Goal: Information Seeking & Learning: Learn about a topic

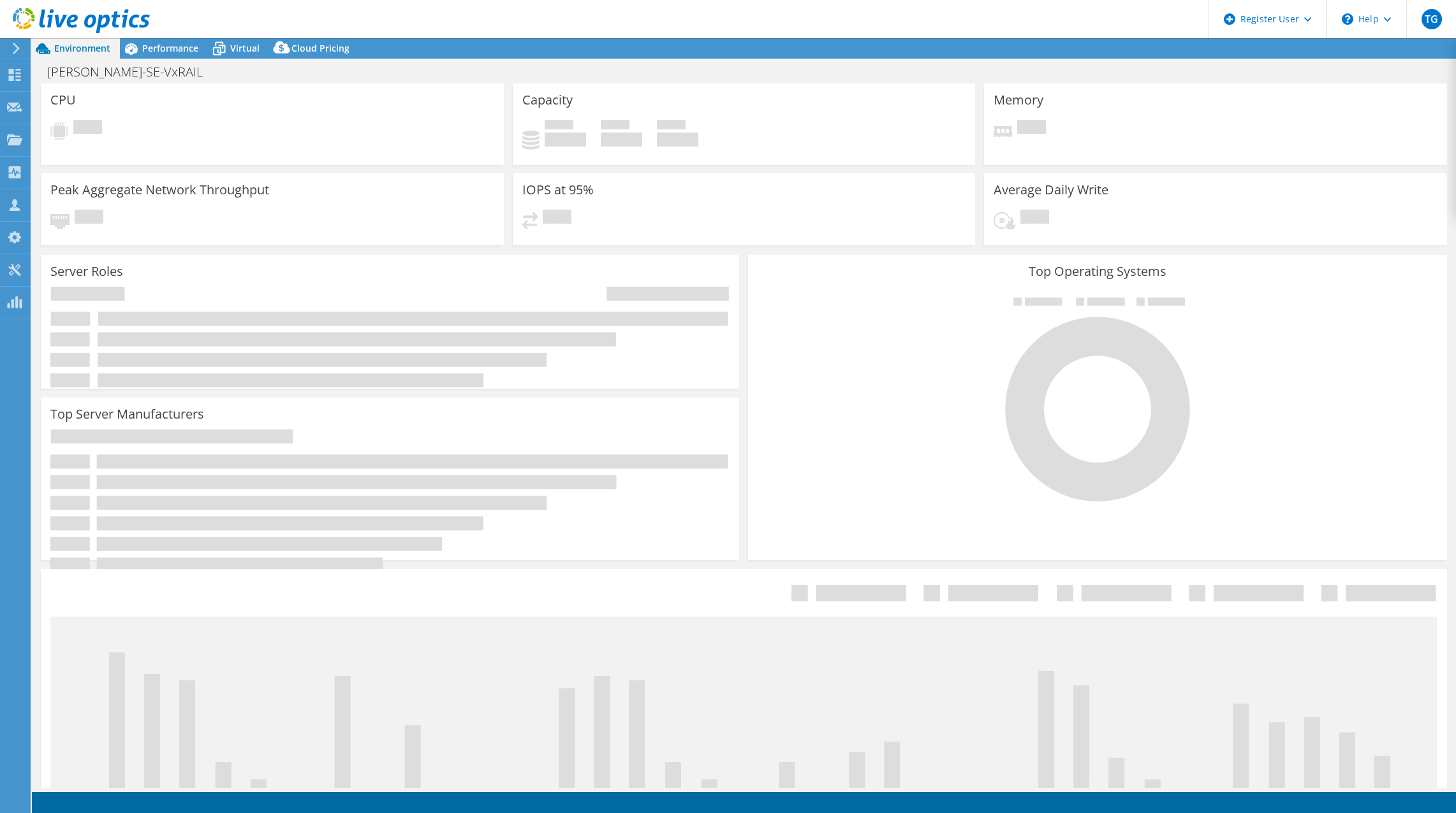
select select "EUFrankfurt"
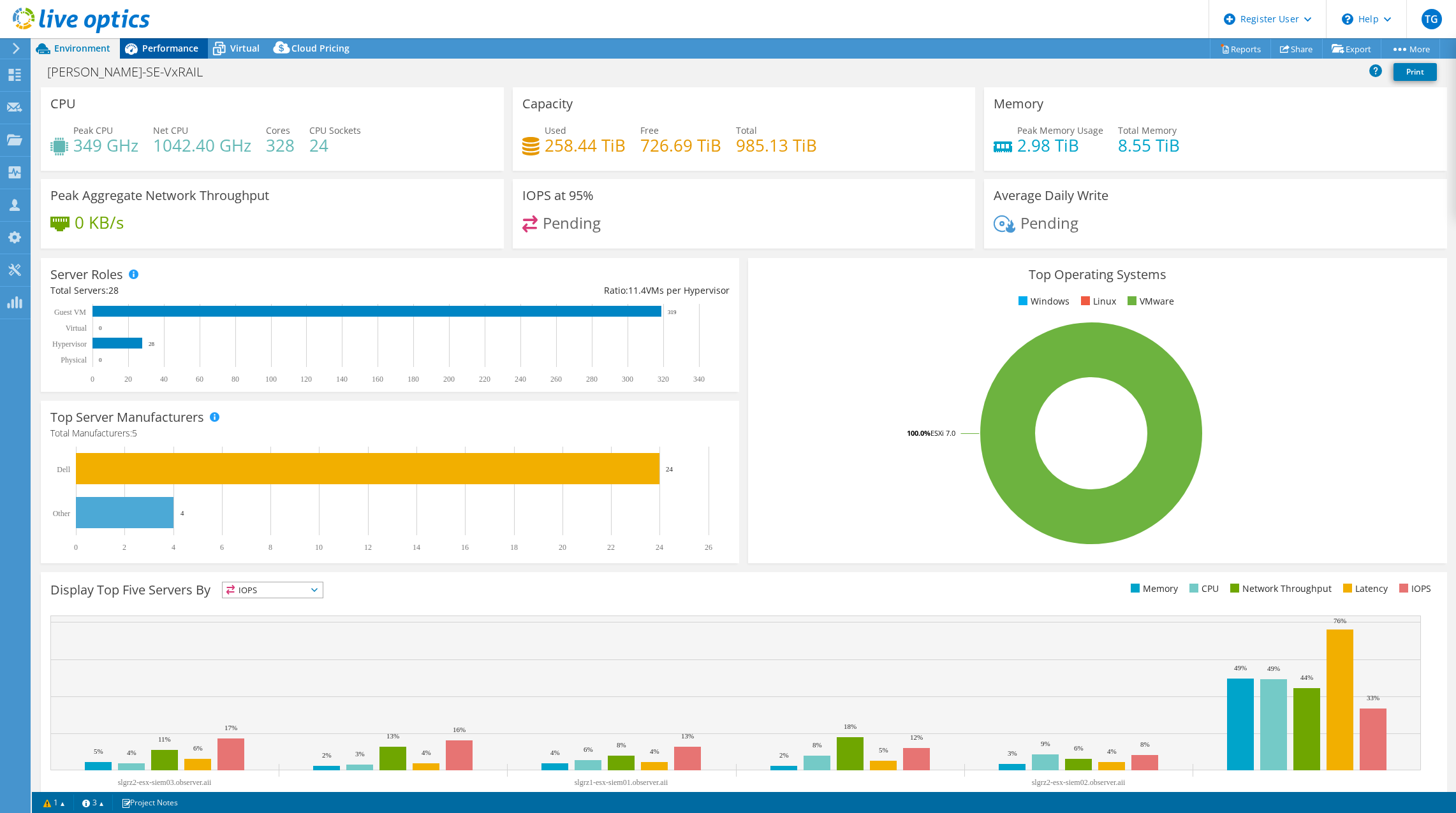
click at [163, 55] on div "Performance" at bounding box center [164, 48] width 88 height 20
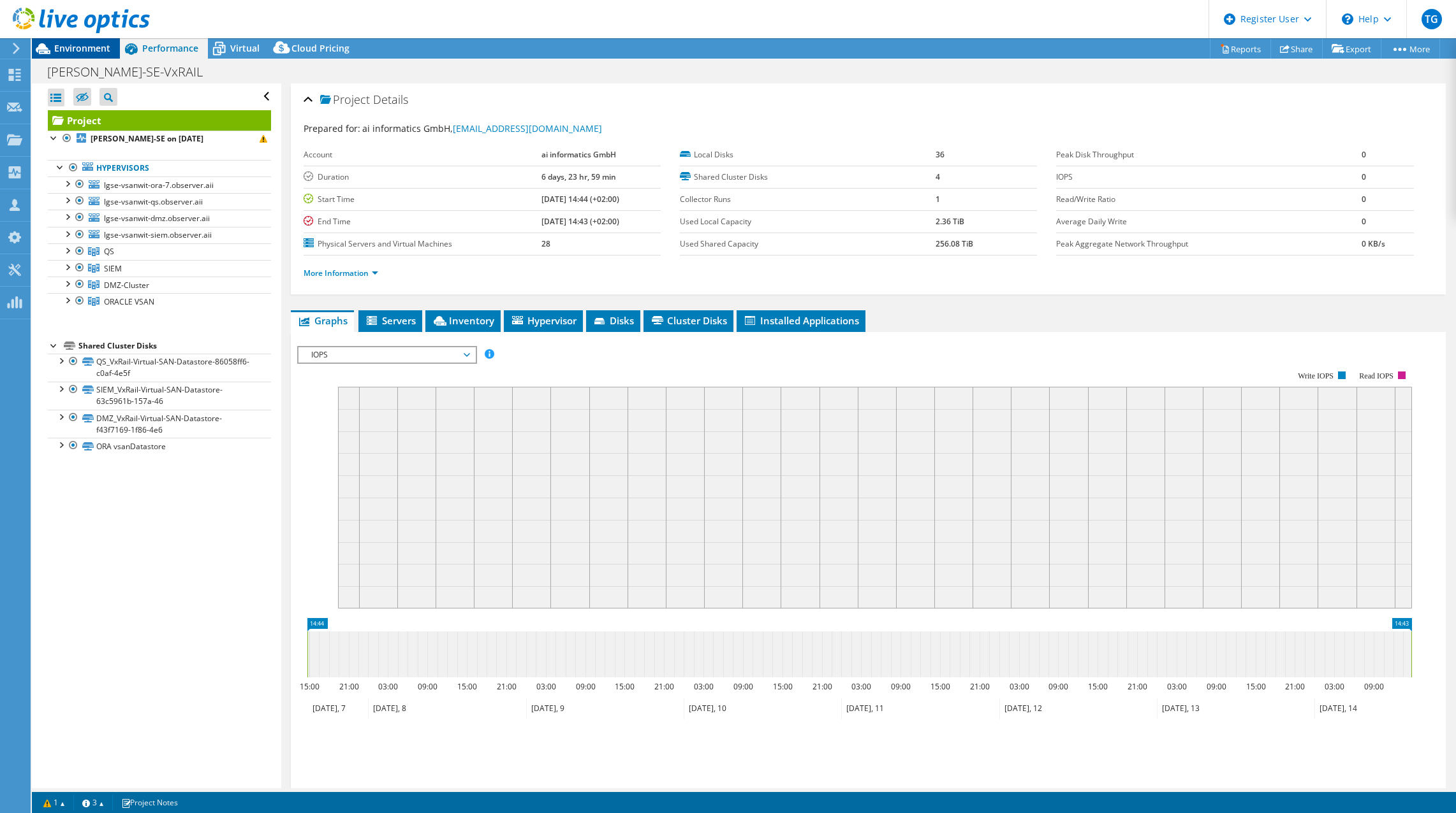
click at [86, 50] on span "Environment" at bounding box center [82, 48] width 56 height 12
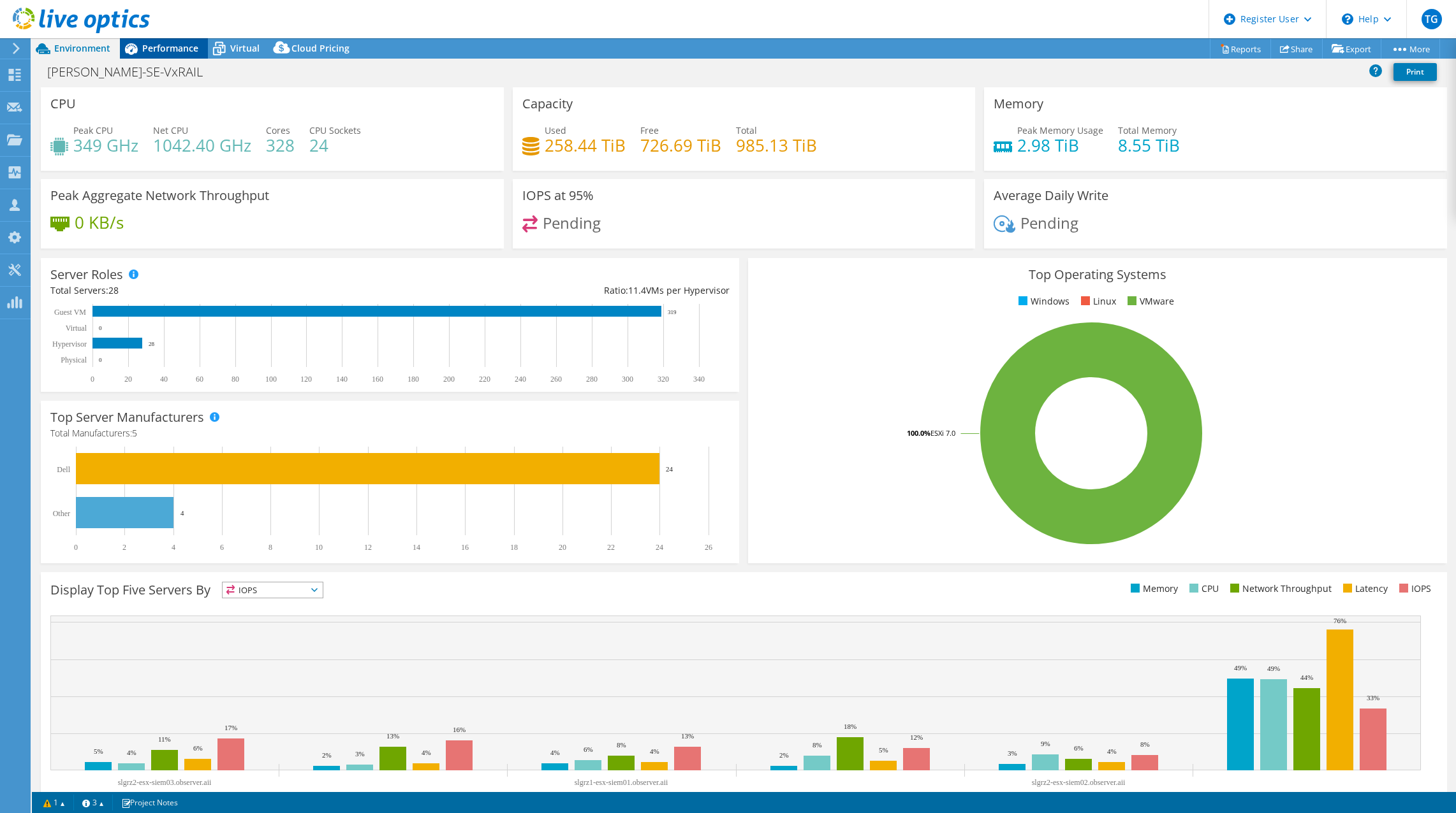
click at [167, 50] on span "Performance" at bounding box center [170, 48] width 56 height 12
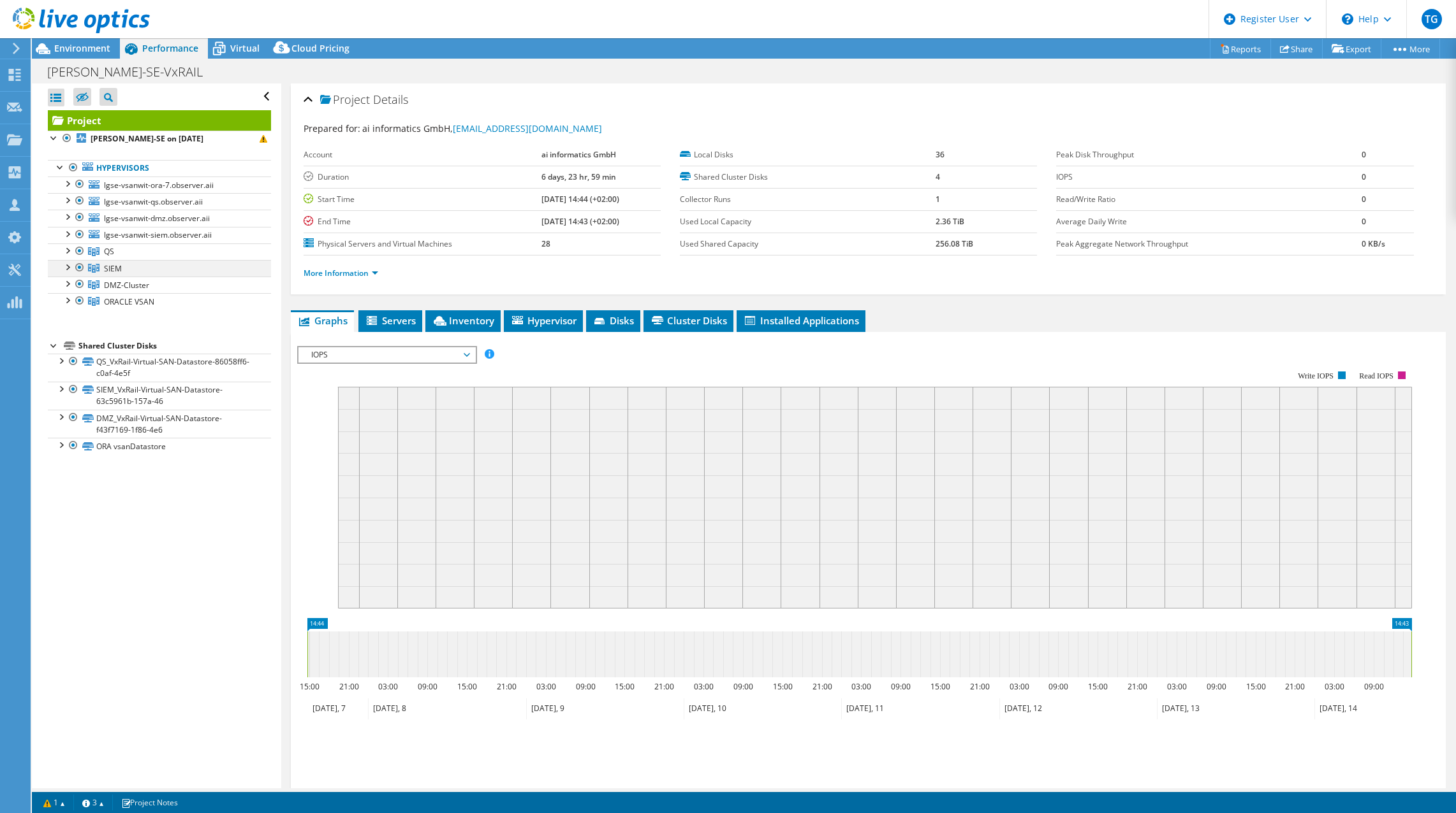
click at [67, 266] on div at bounding box center [67, 266] width 12 height 12
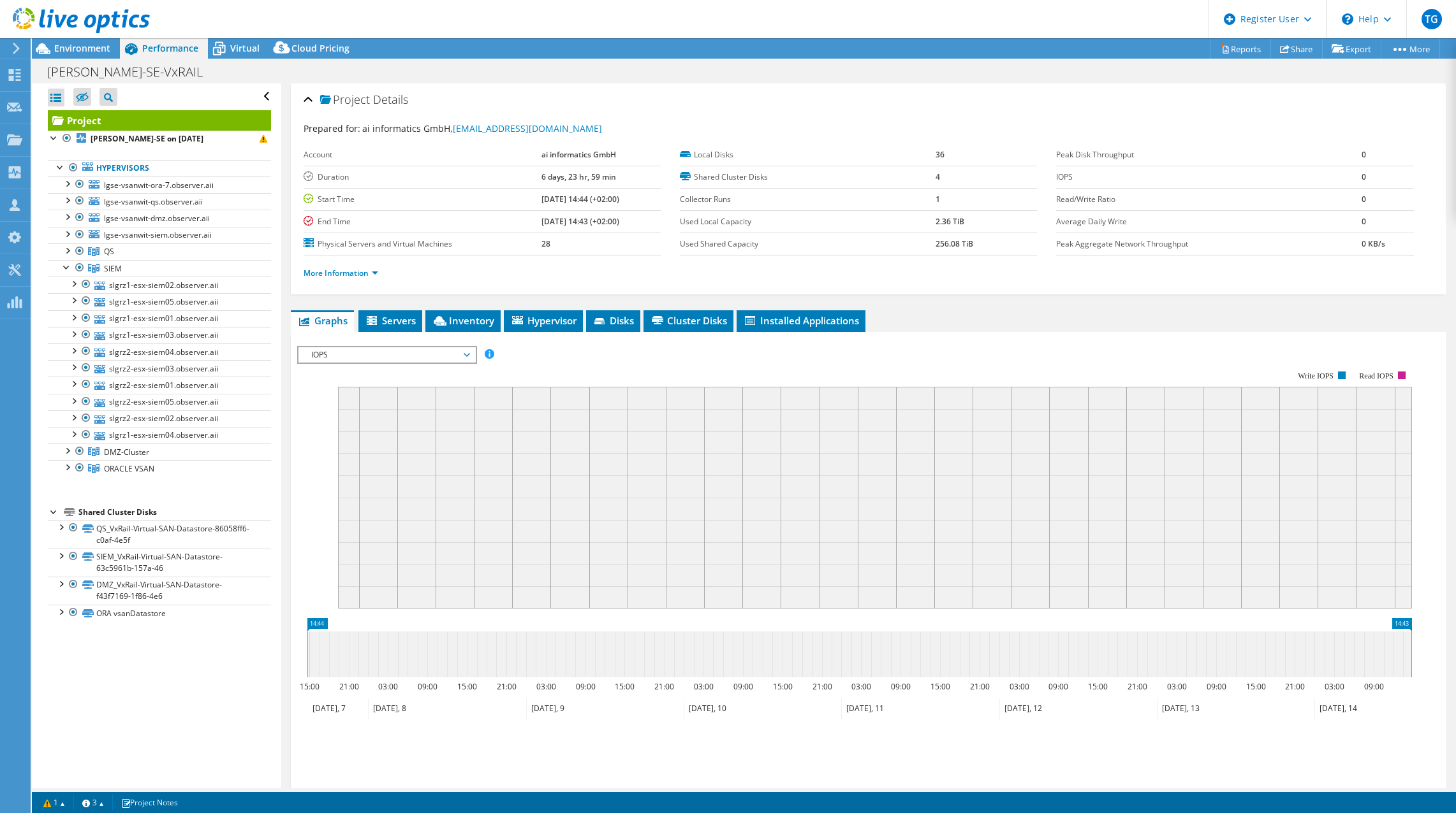
click at [305, 435] on rect at bounding box center [854, 481] width 1115 height 255
click at [67, 49] on span "Environment" at bounding box center [82, 48] width 56 height 12
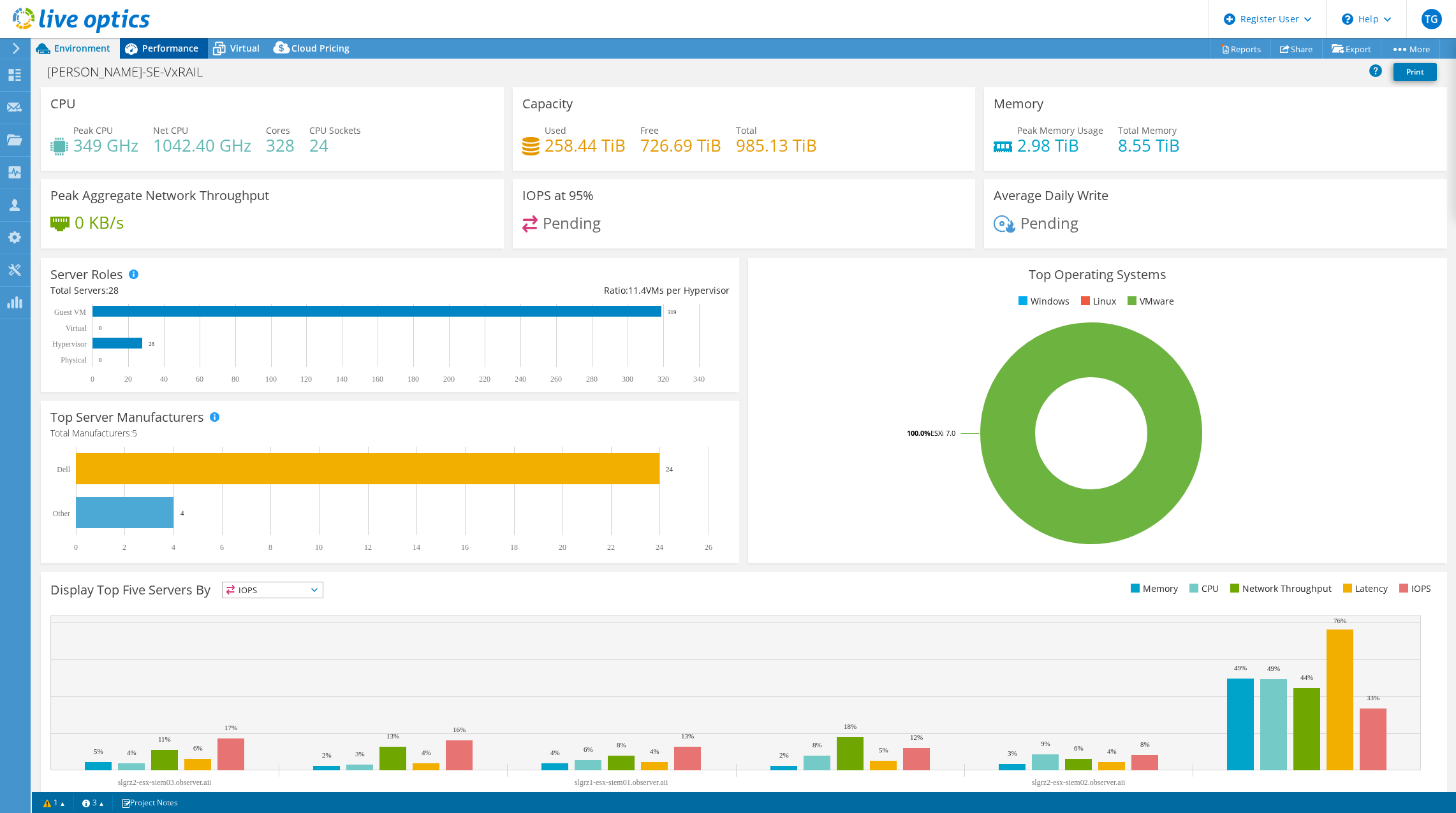
click at [184, 50] on span "Performance" at bounding box center [170, 48] width 56 height 12
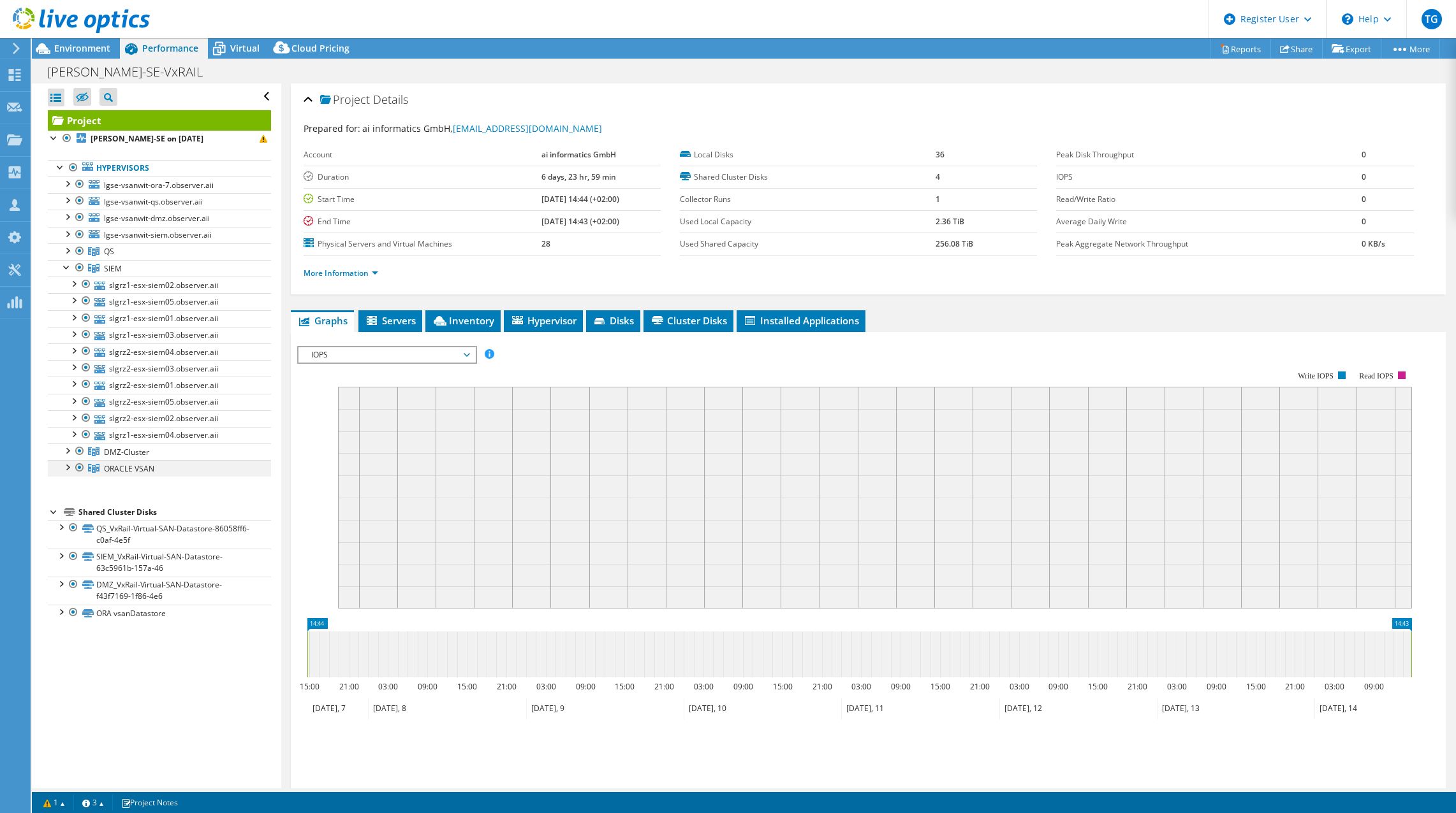
click at [69, 467] on div at bounding box center [67, 466] width 12 height 12
click at [64, 139] on div at bounding box center [67, 138] width 12 height 15
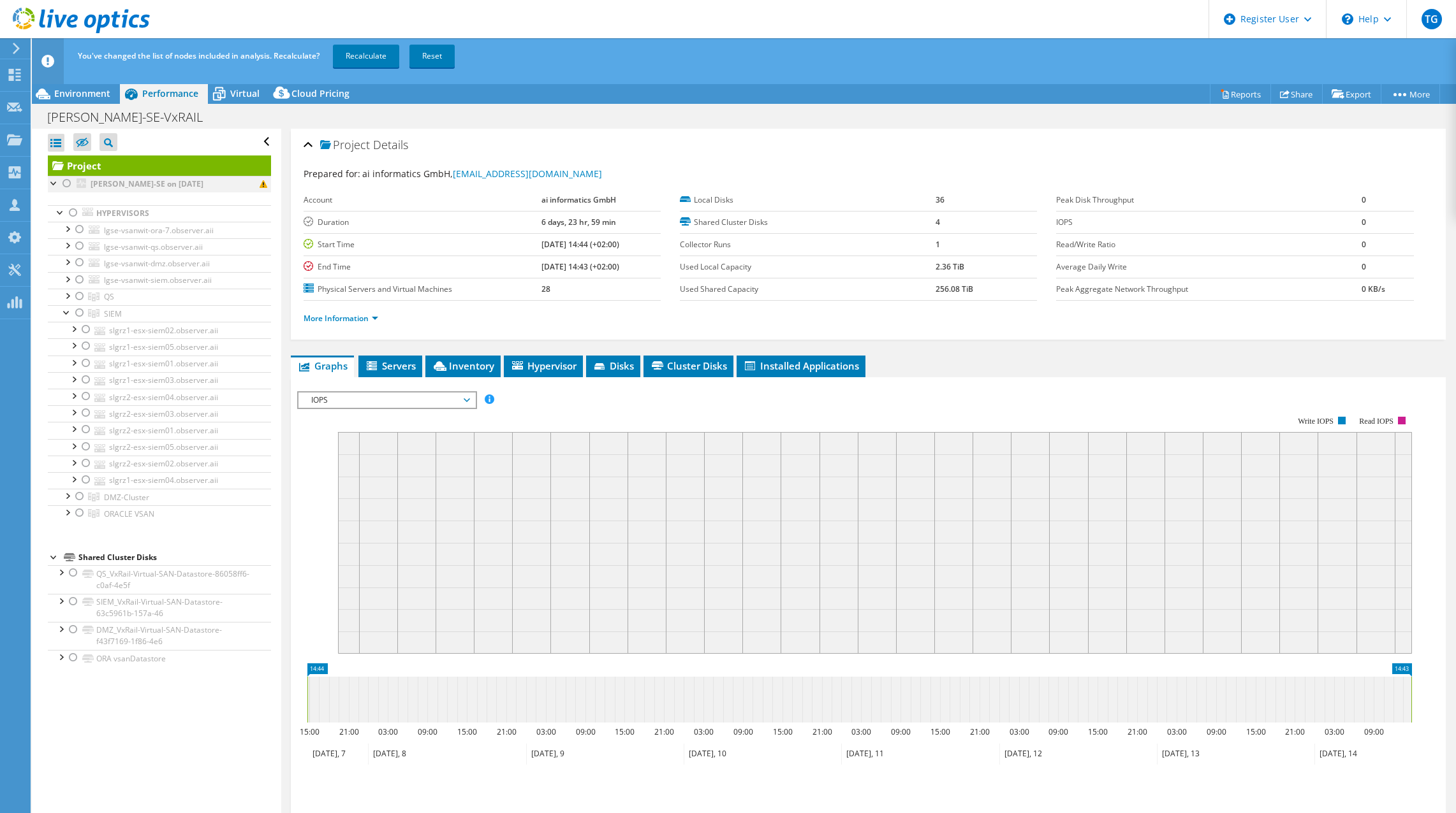
click at [68, 184] on div at bounding box center [67, 184] width 12 height 15
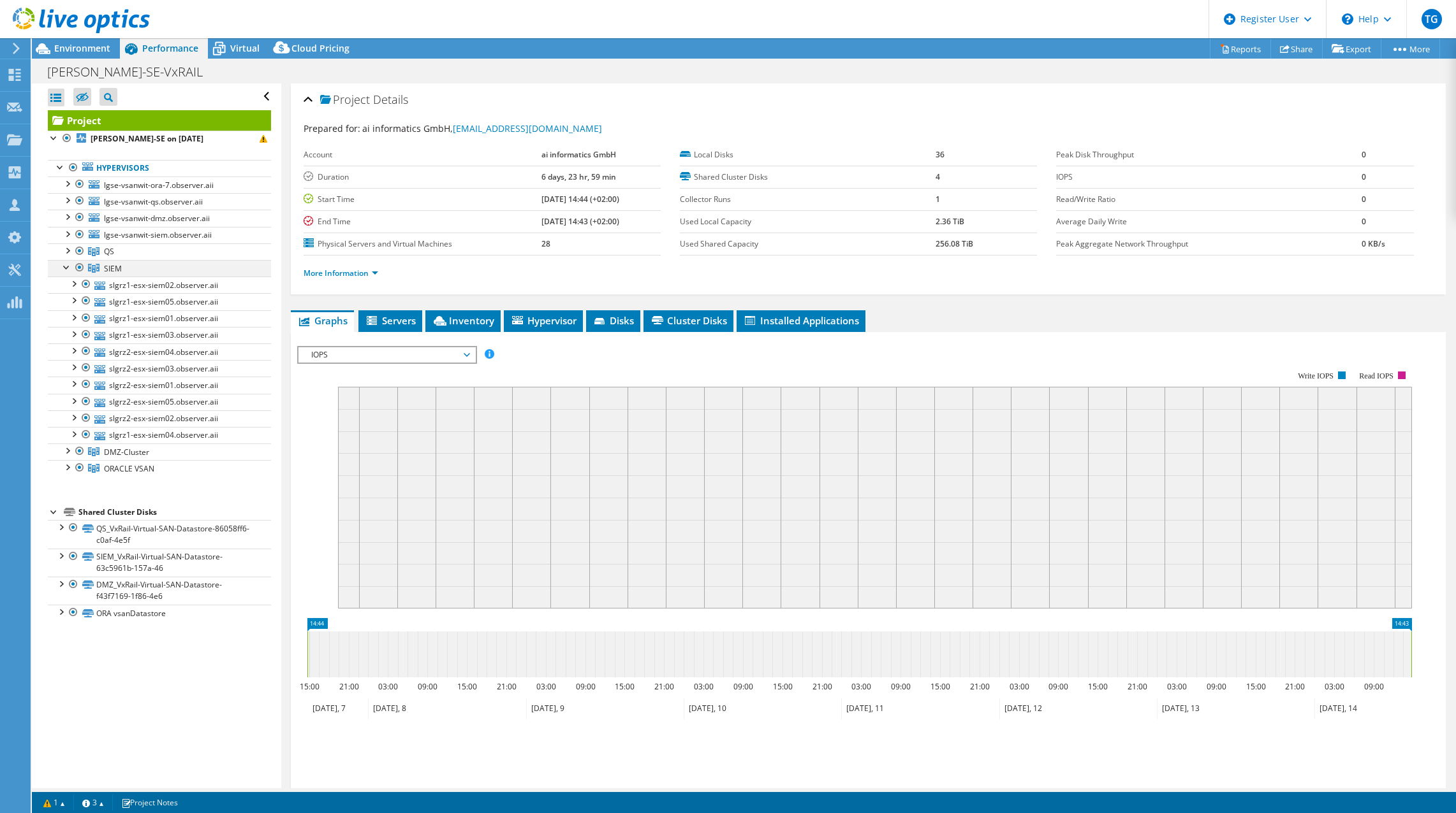
click at [67, 268] on div at bounding box center [67, 266] width 12 height 12
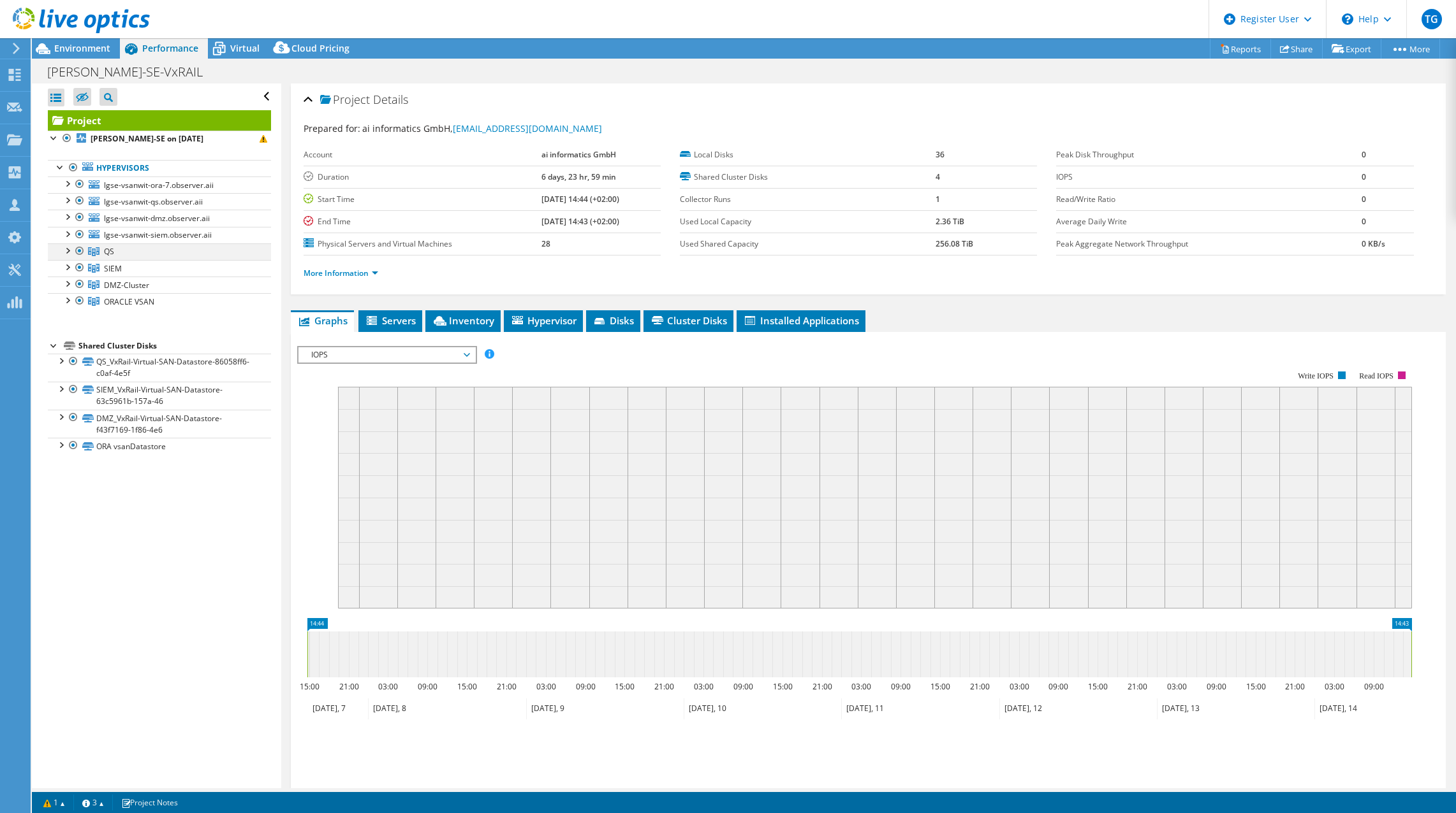
click at [78, 251] on div at bounding box center [79, 251] width 12 height 15
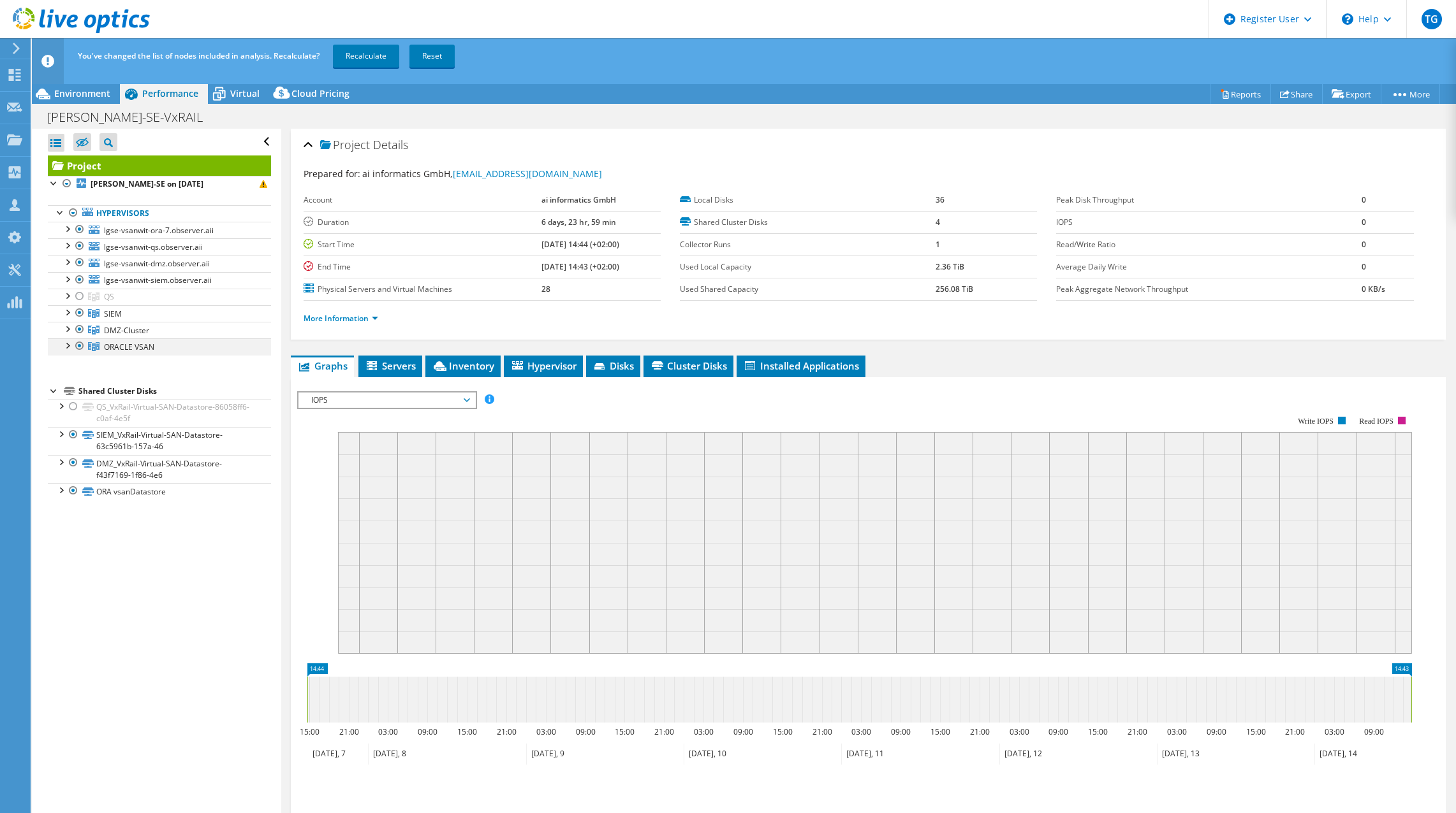
click at [78, 347] on div at bounding box center [79, 346] width 12 height 15
click at [80, 331] on div at bounding box center [79, 330] width 12 height 15
click at [367, 53] on link "Recalculate" at bounding box center [366, 56] width 67 height 23
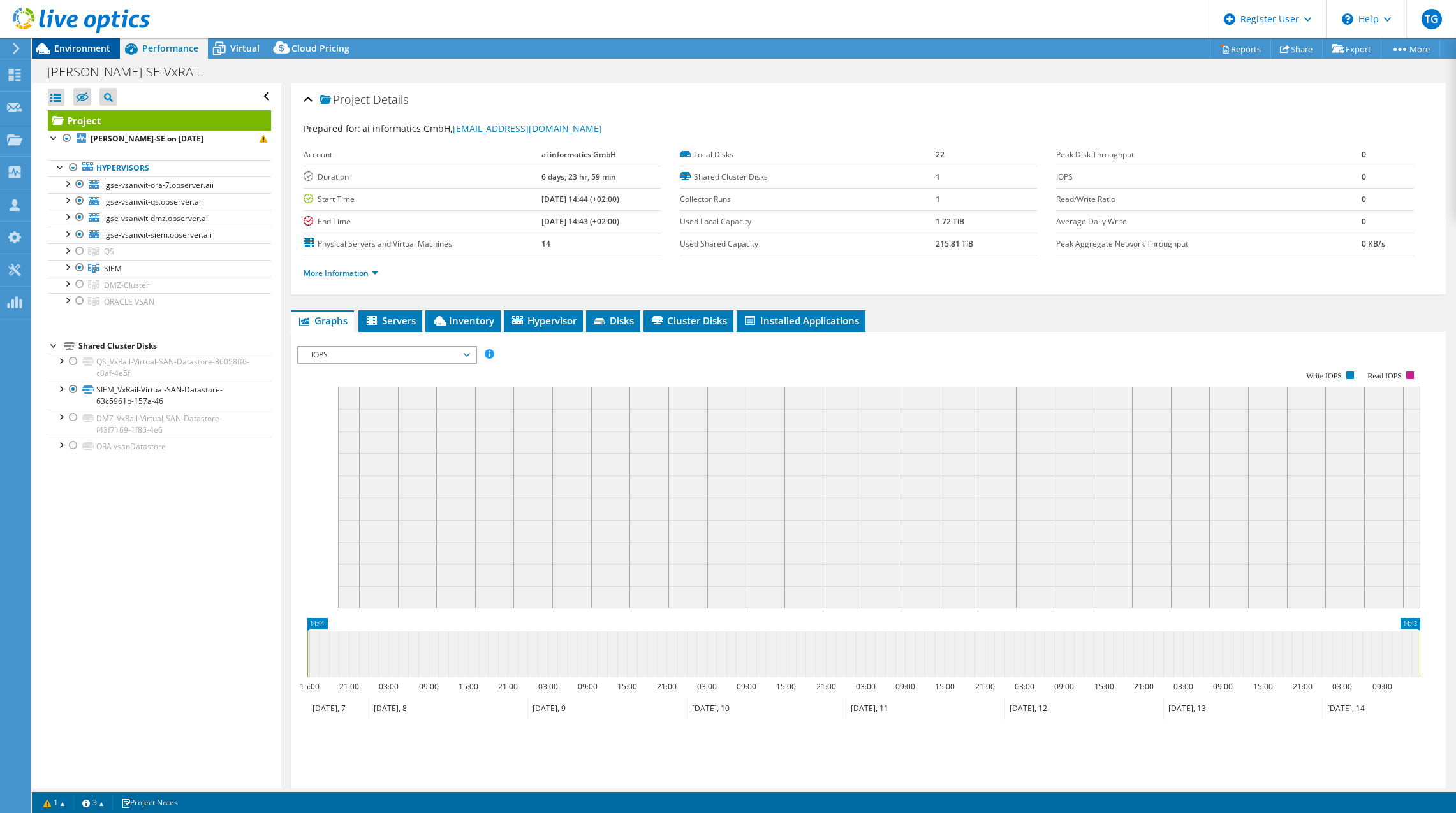
click at [101, 45] on span "Environment" at bounding box center [82, 48] width 56 height 12
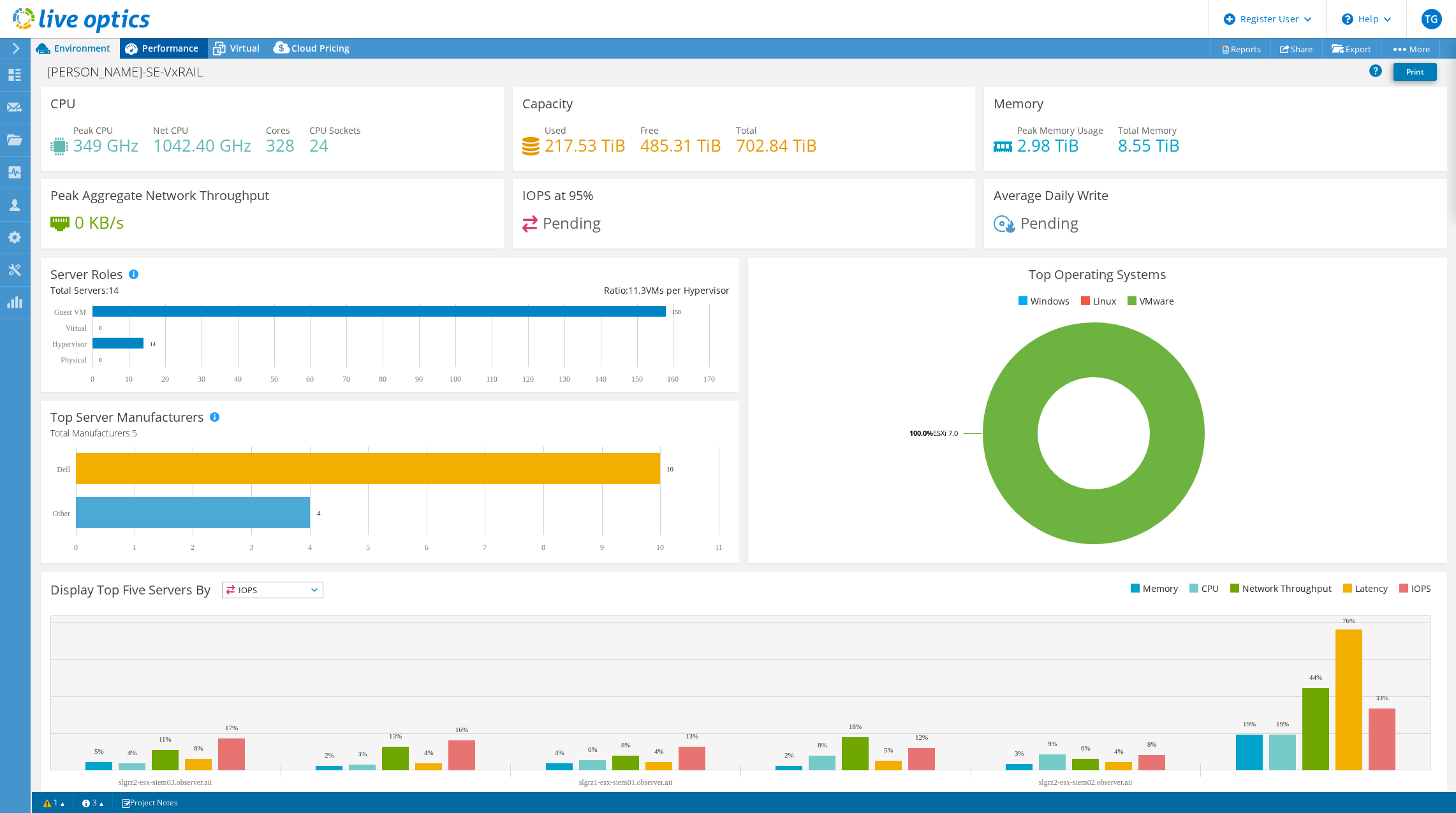
click at [155, 55] on div "Performance" at bounding box center [164, 48] width 88 height 20
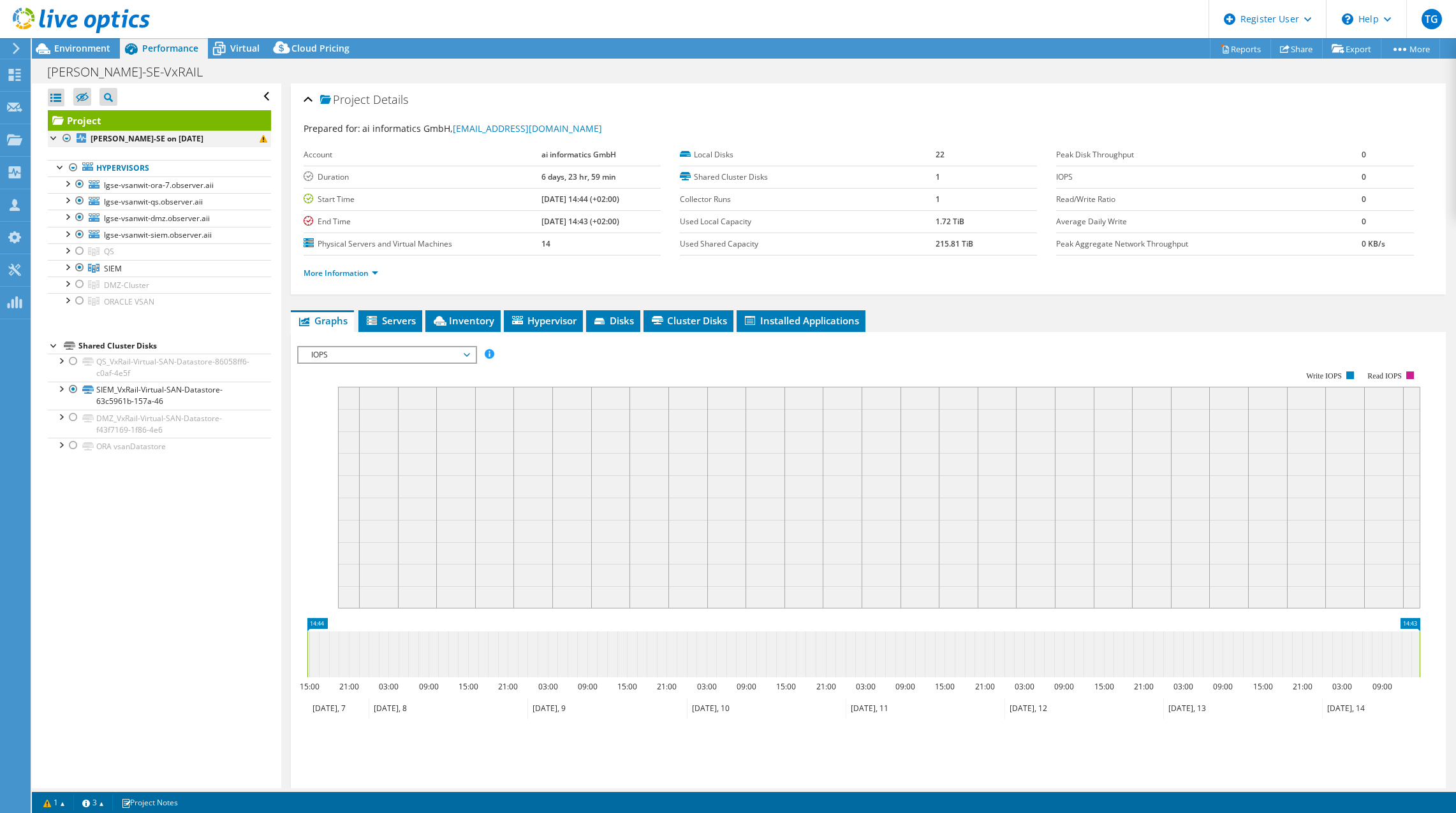
click at [67, 137] on div at bounding box center [67, 138] width 12 height 15
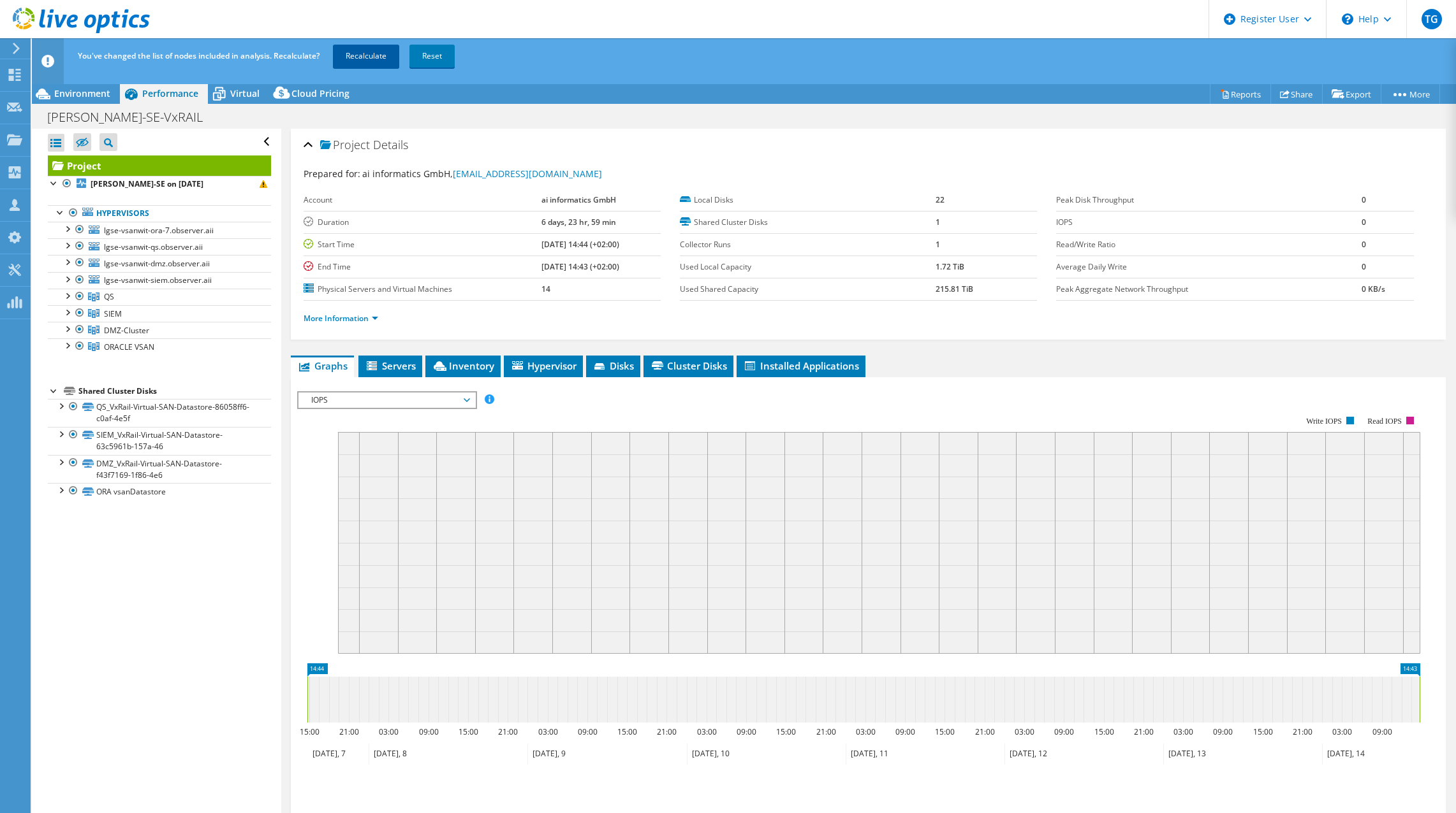
click at [357, 55] on link "Recalculate" at bounding box center [366, 56] width 67 height 23
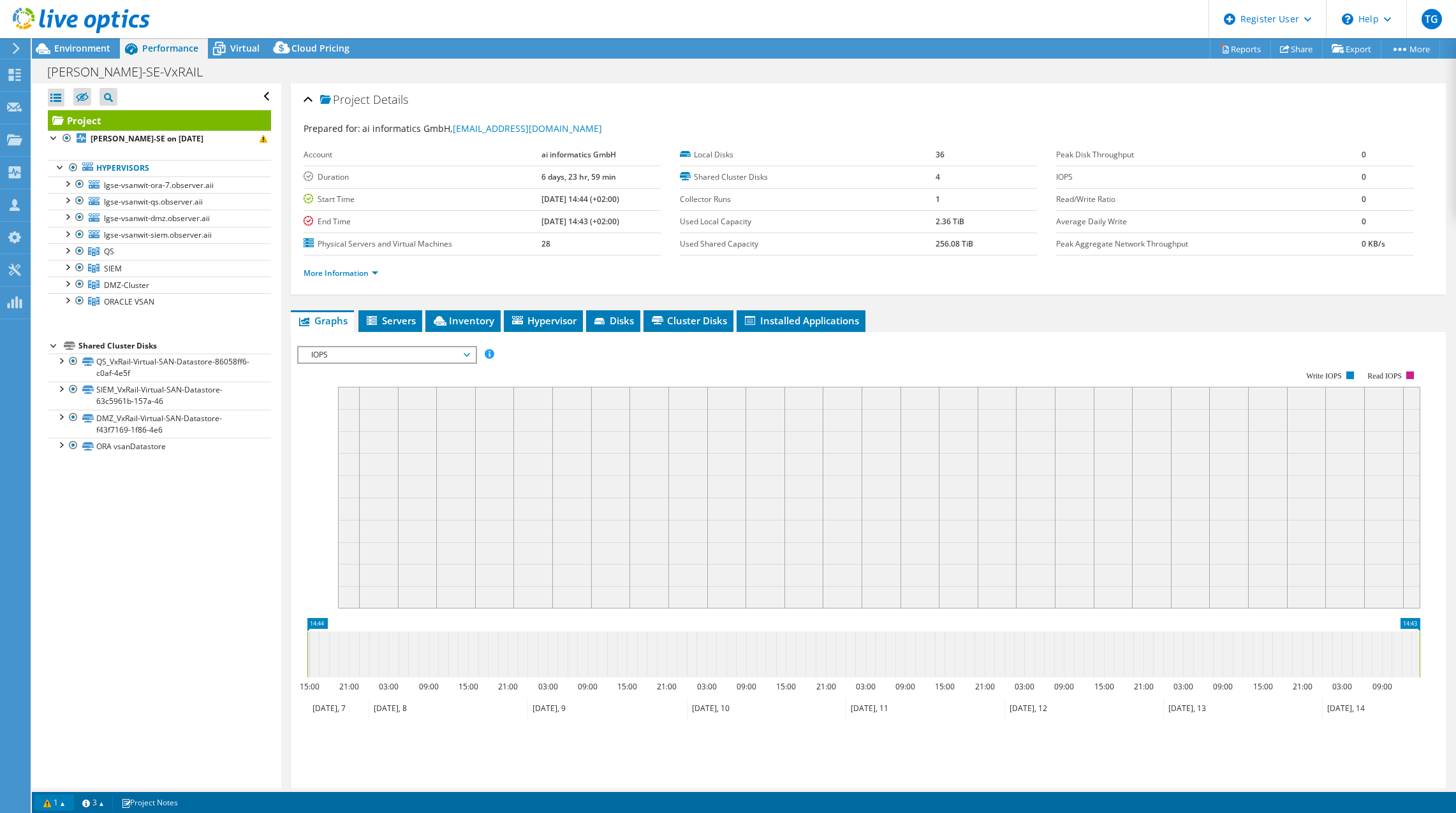
click at [68, 802] on link "1" at bounding box center [53, 803] width 39 height 16
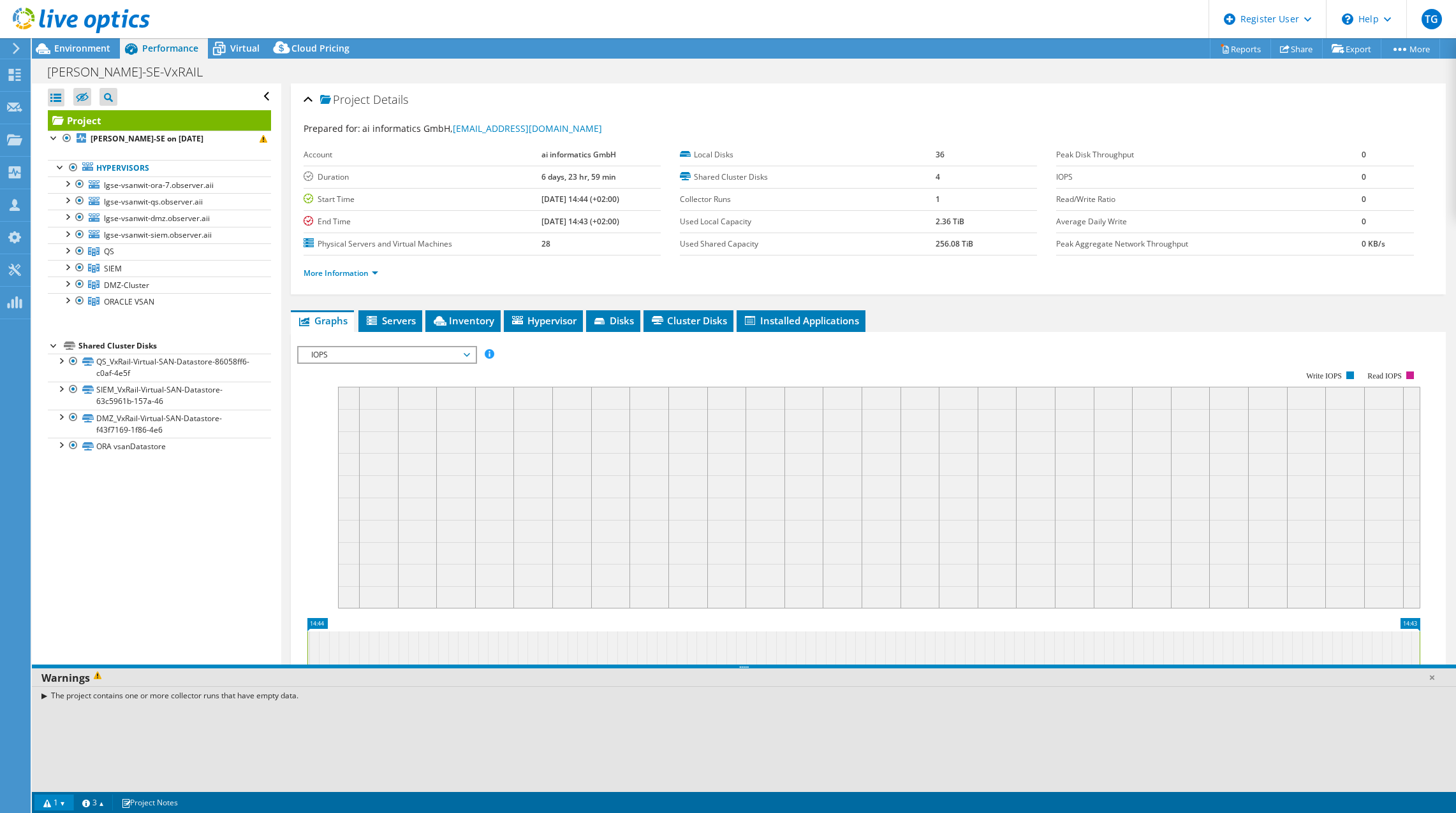
click at [68, 802] on link "1" at bounding box center [53, 803] width 39 height 16
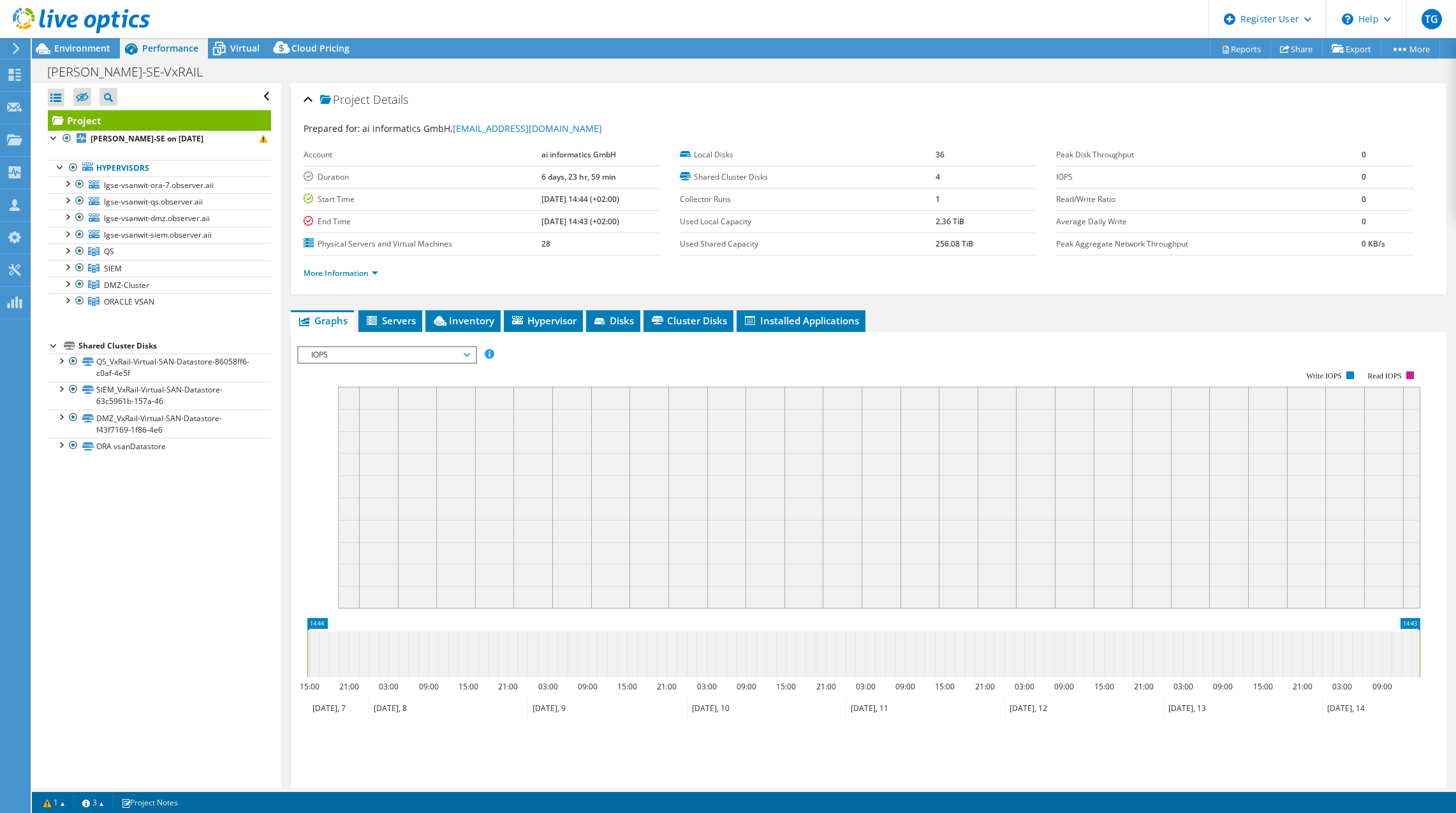
click at [74, 37] on div at bounding box center [74, 21] width 150 height 43
click at [74, 43] on span "Environment" at bounding box center [82, 48] width 56 height 12
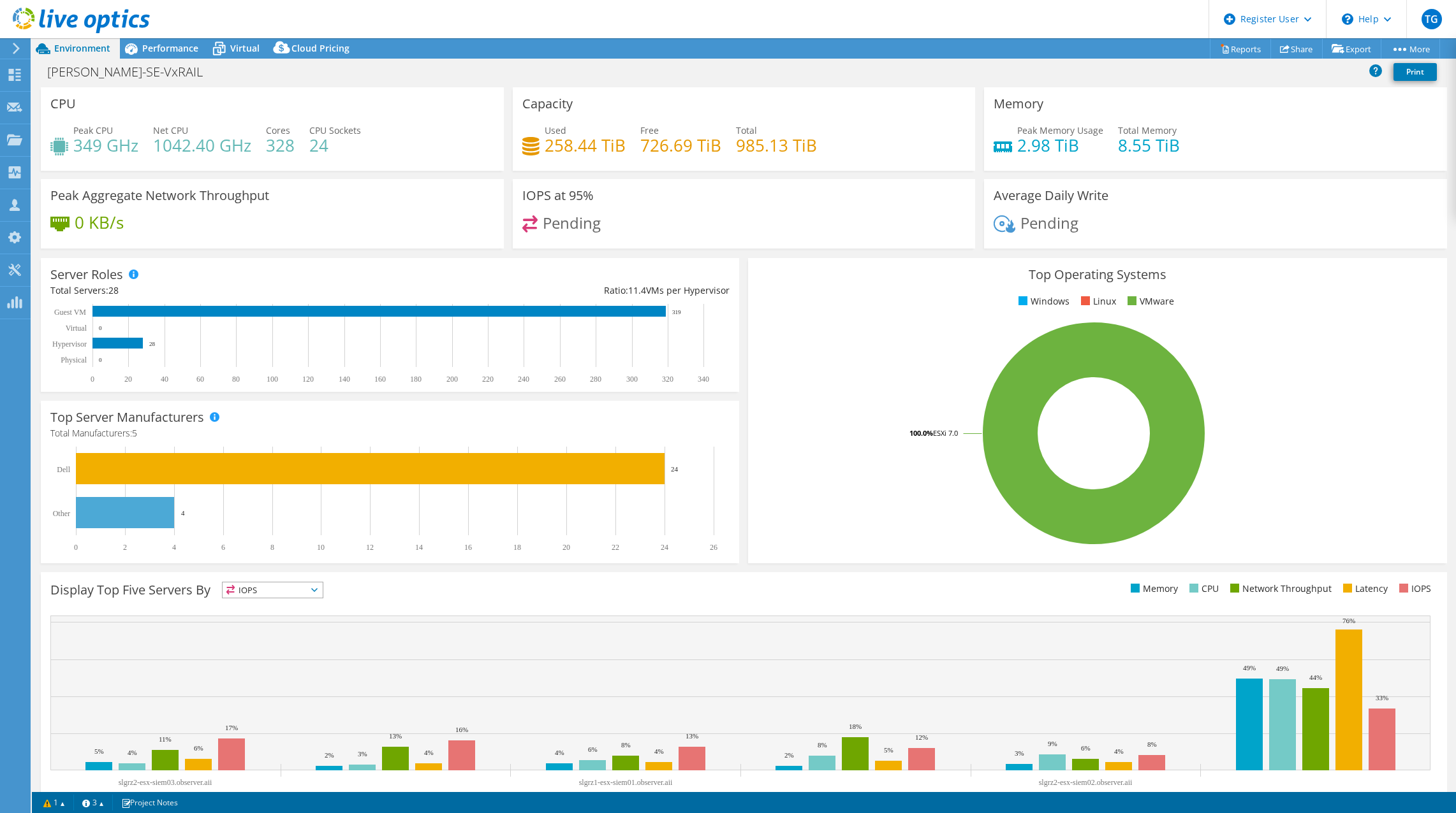
click at [381, 141] on div "Peak CPU 349 GHz Net CPU 1042.40 GHz Cores 328 CPU Sockets 24" at bounding box center [273, 144] width 444 height 41
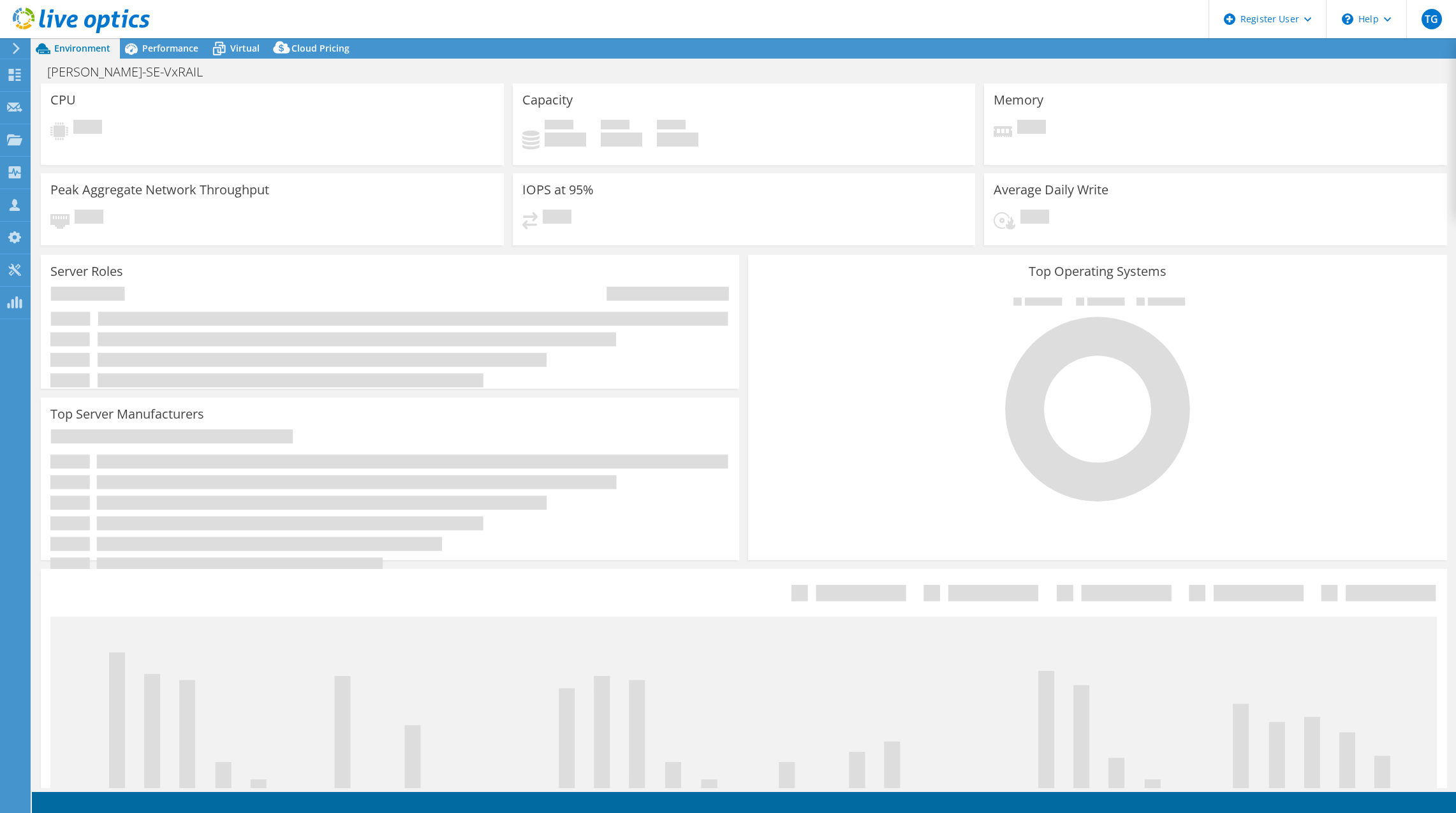
select select "USD"
select select "EUFrankfurt"
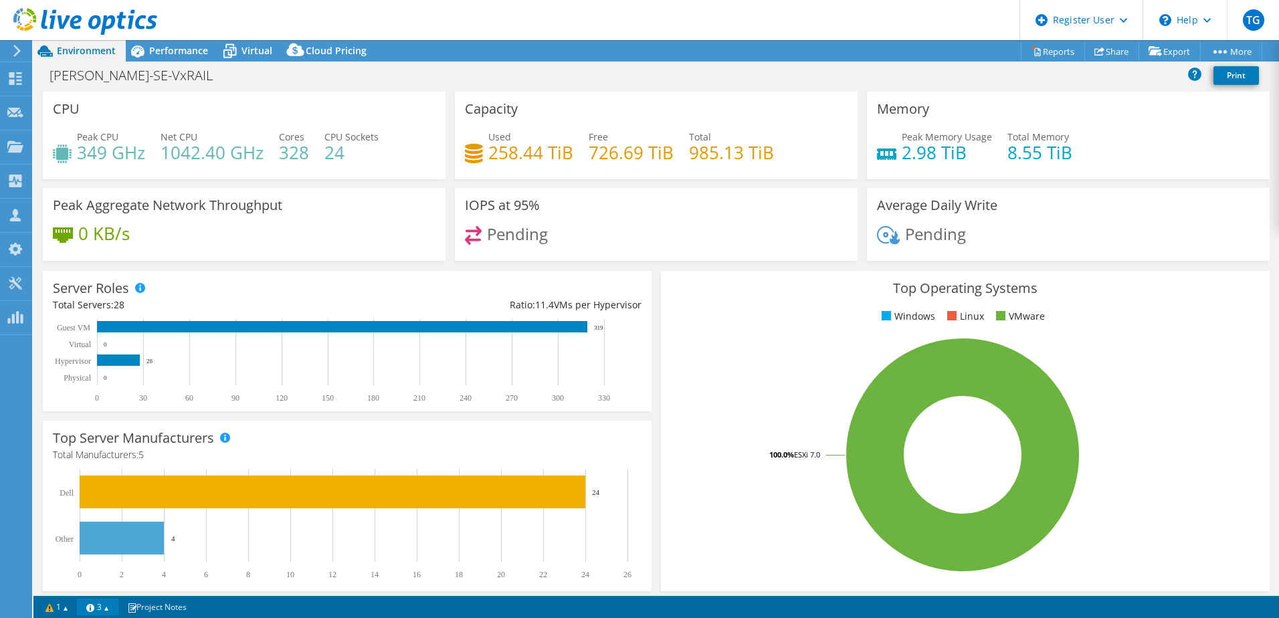
click at [111, 610] on link "3" at bounding box center [97, 607] width 41 height 17
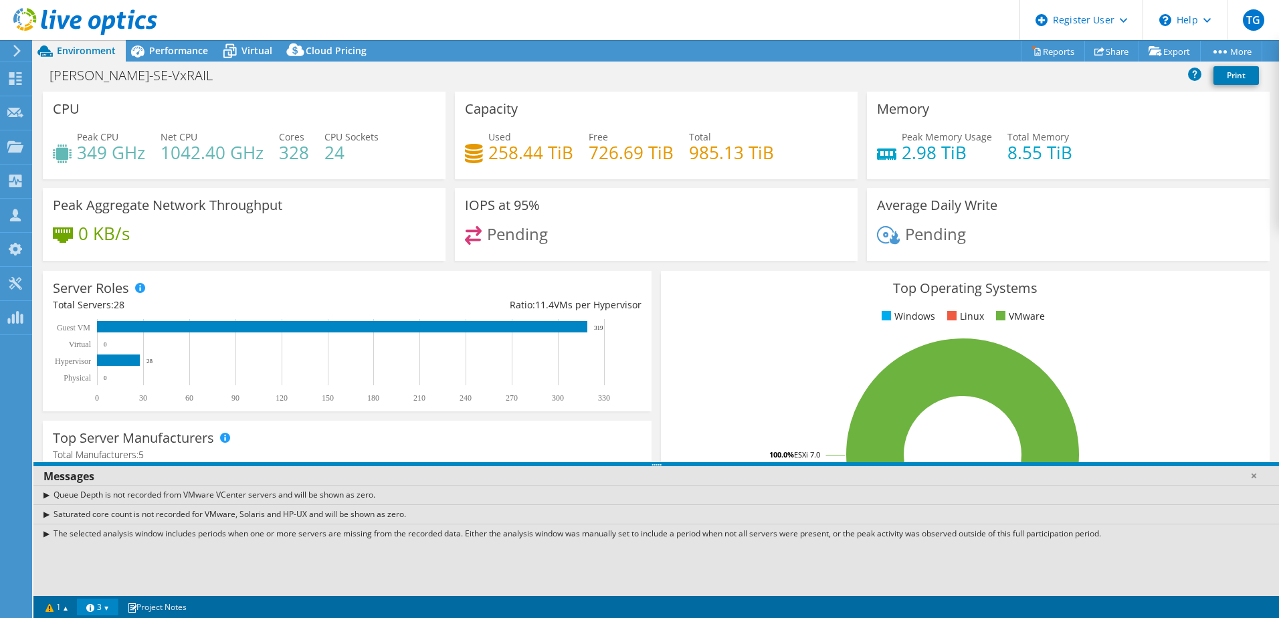
click at [45, 533] on div "The selected analysis window includes periods when one or more servers are miss…" at bounding box center [655, 533] width 1245 height 19
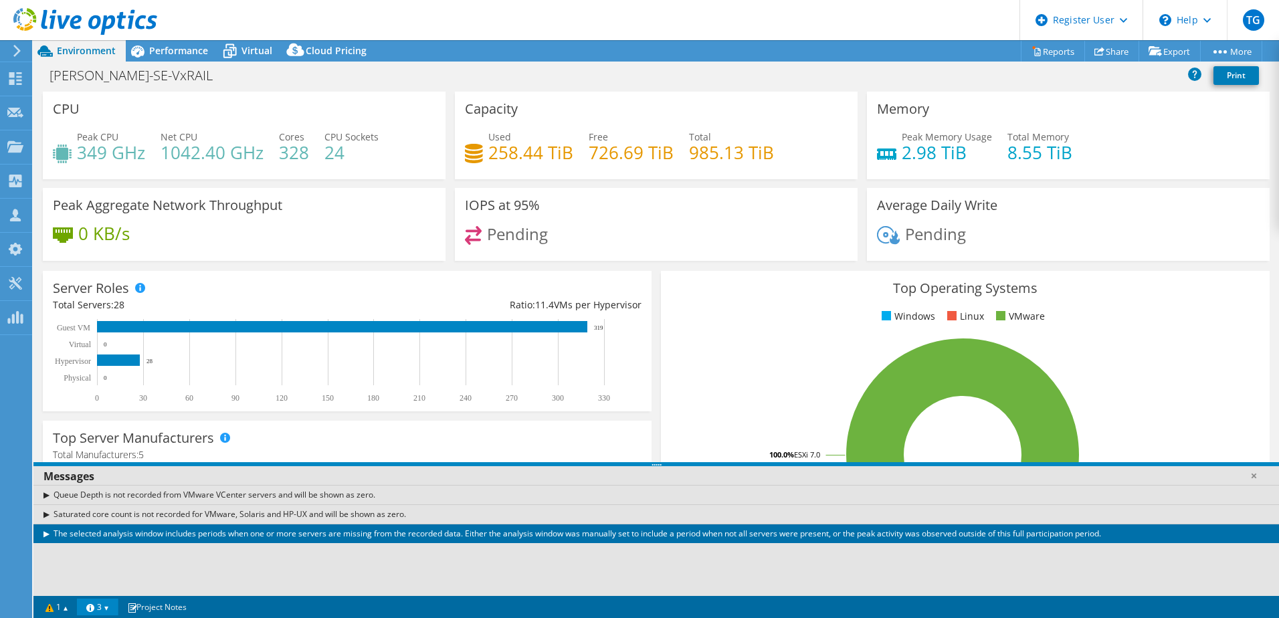
click at [49, 514] on div "Saturated core count is not recorded for VMware, Solaris and HP-UX and will be …" at bounding box center [655, 513] width 1245 height 19
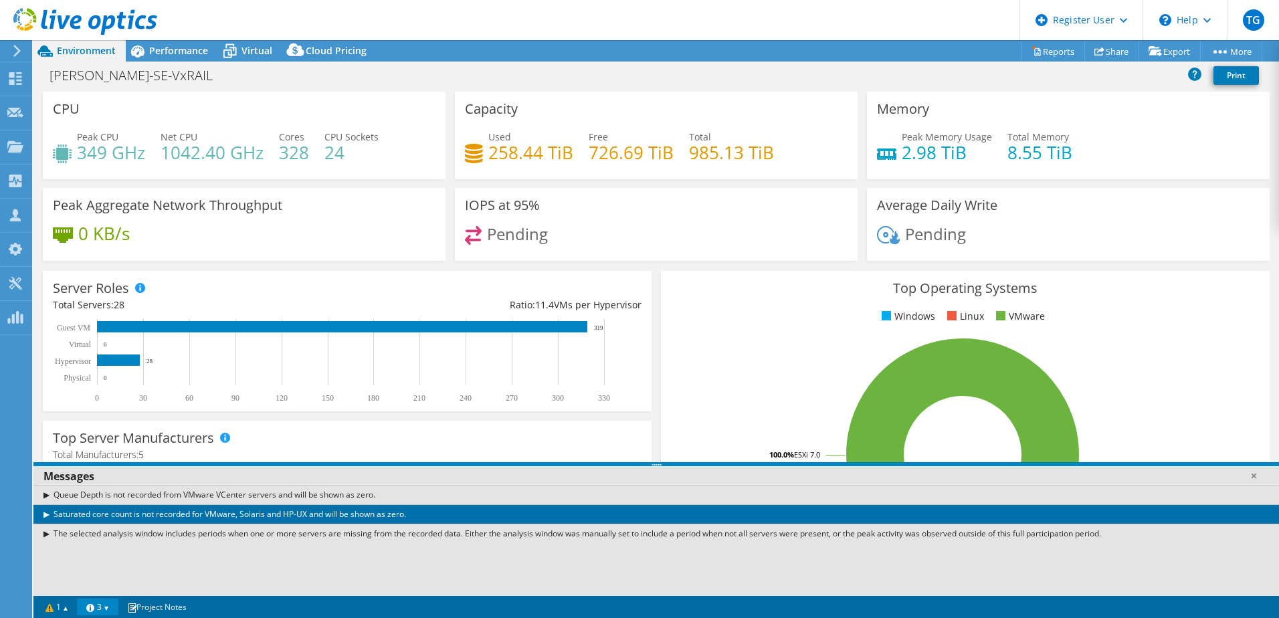
click at [47, 514] on div "Saturated core count is not recorded for VMware, Solaris and HP-UX and will be …" at bounding box center [655, 513] width 1245 height 19
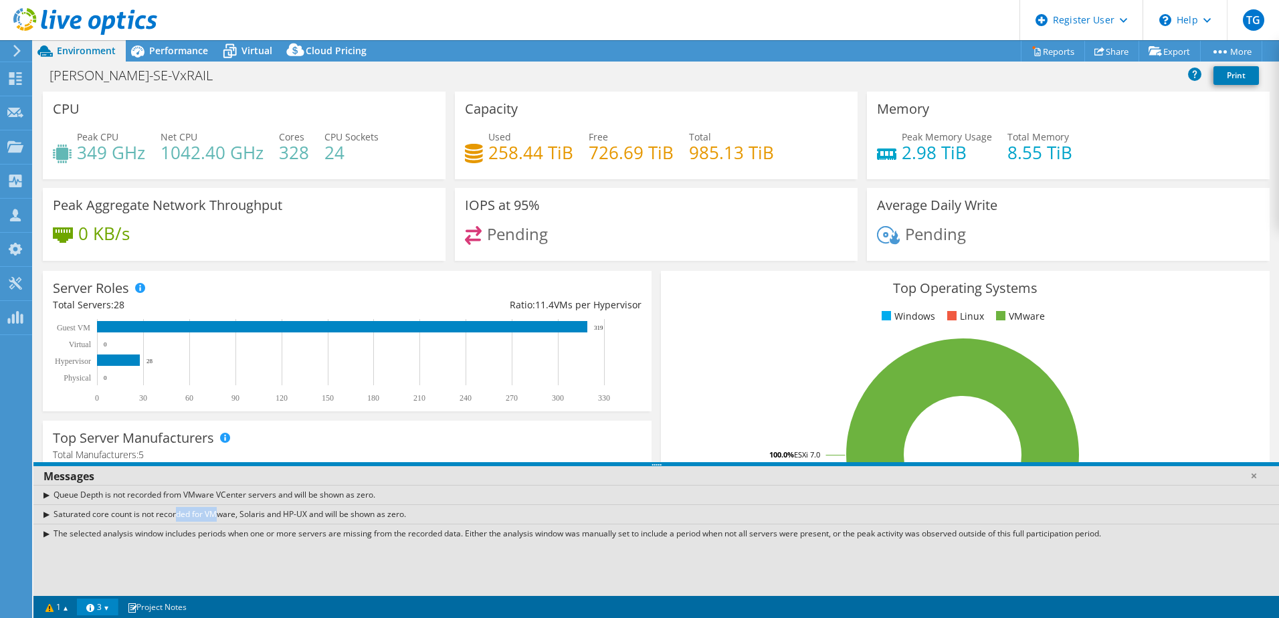
click at [47, 514] on div "Saturated core count is not recorded for VMware, Solaris and HP-UX and will be …" at bounding box center [655, 513] width 1245 height 19
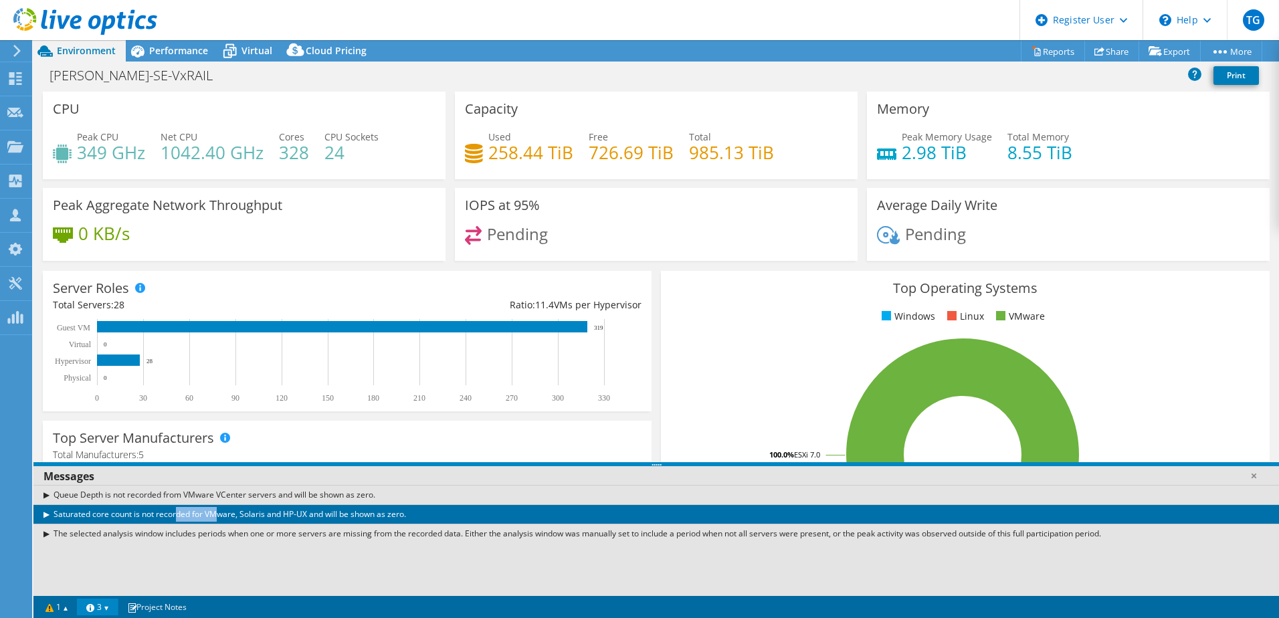
click at [47, 514] on div "Saturated core count is not recorded for VMware, Solaris and HP-UX and will be …" at bounding box center [655, 513] width 1245 height 19
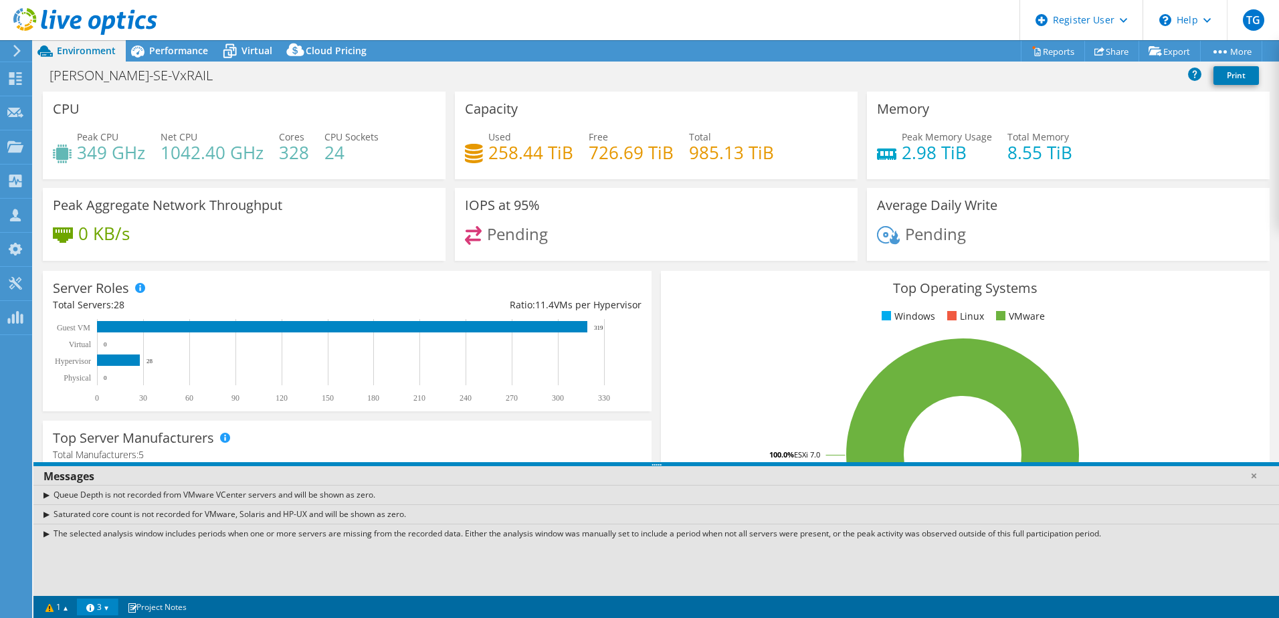
click at [48, 495] on div "Queue Depth is not recorded from VMware VCenter servers and will be shown as ze…" at bounding box center [655, 494] width 1245 height 19
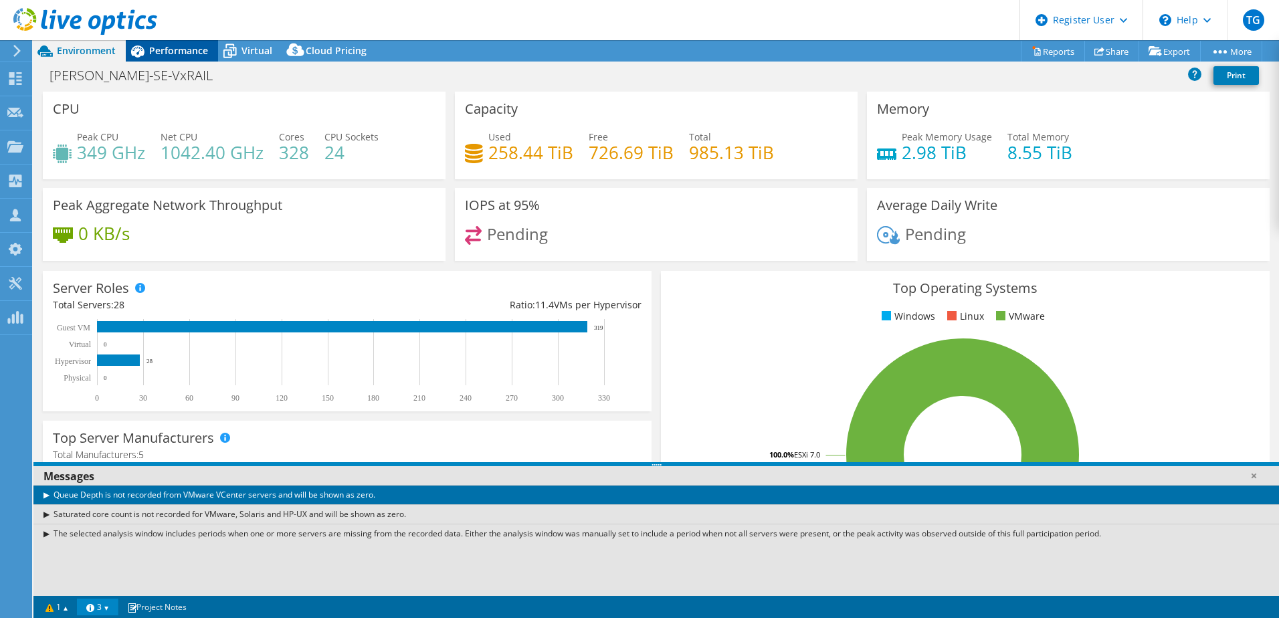
click at [191, 53] on span "Performance" at bounding box center [178, 50] width 59 height 13
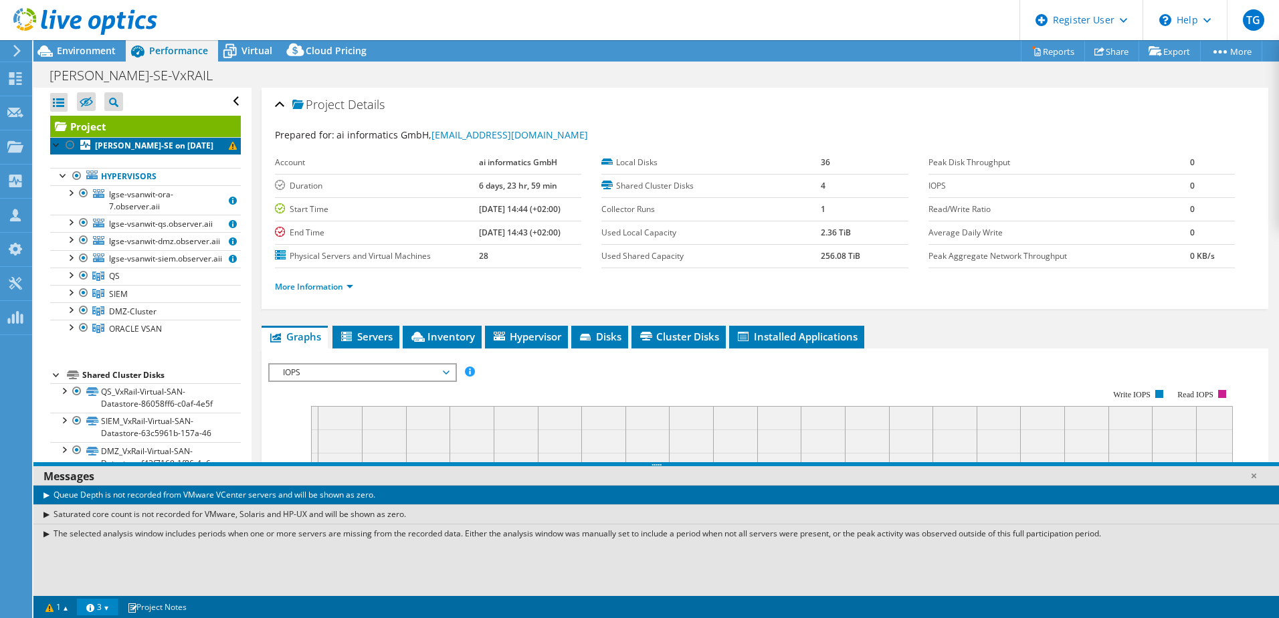
click at [193, 144] on b "[PERSON_NAME]-SE on [DATE]" at bounding box center [154, 145] width 118 height 11
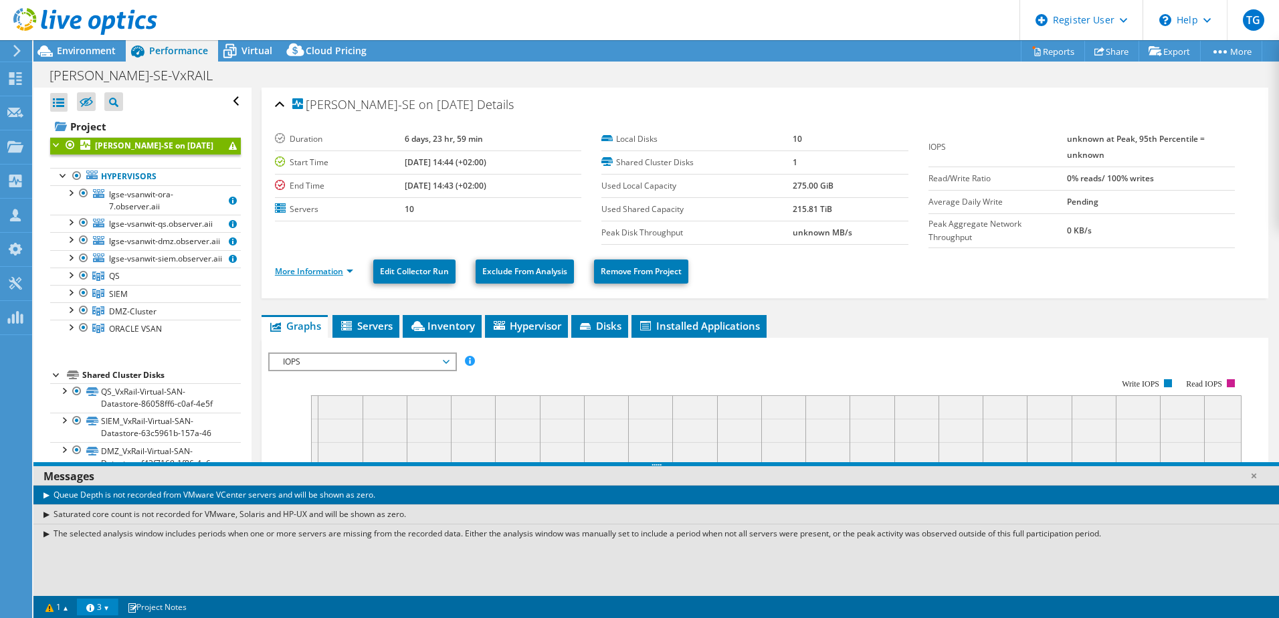
click at [327, 270] on link "More Information" at bounding box center [314, 271] width 78 height 11
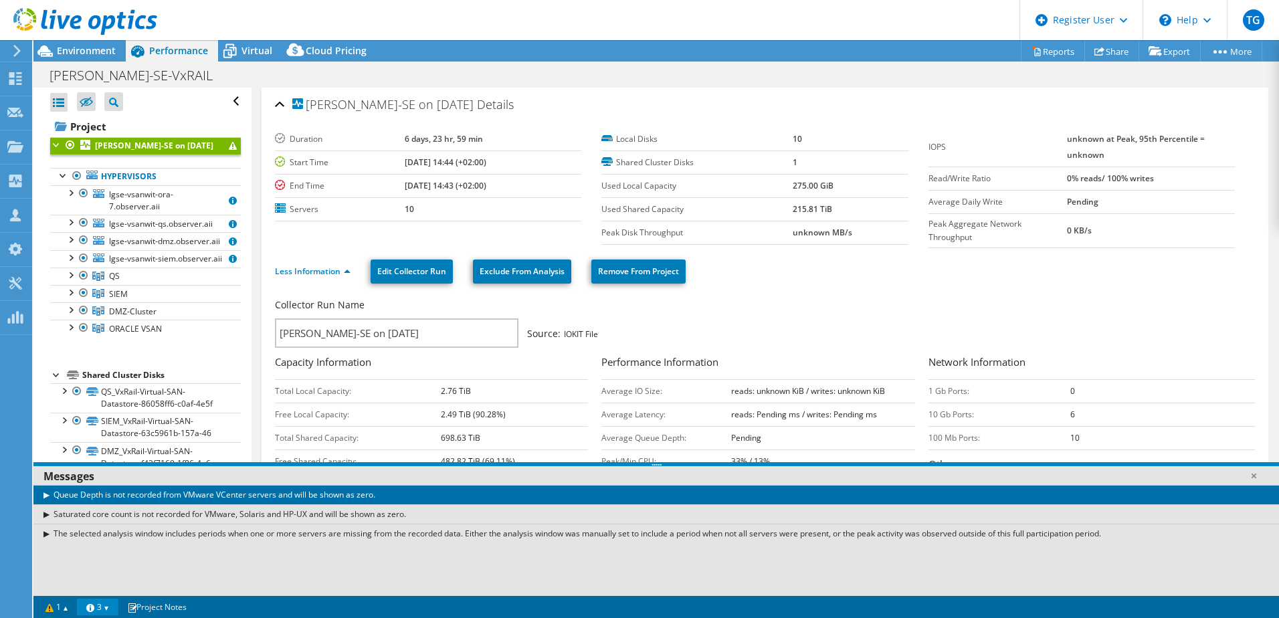
click at [1118, 299] on div "Collector Run Name" at bounding box center [758, 308] width 966 height 20
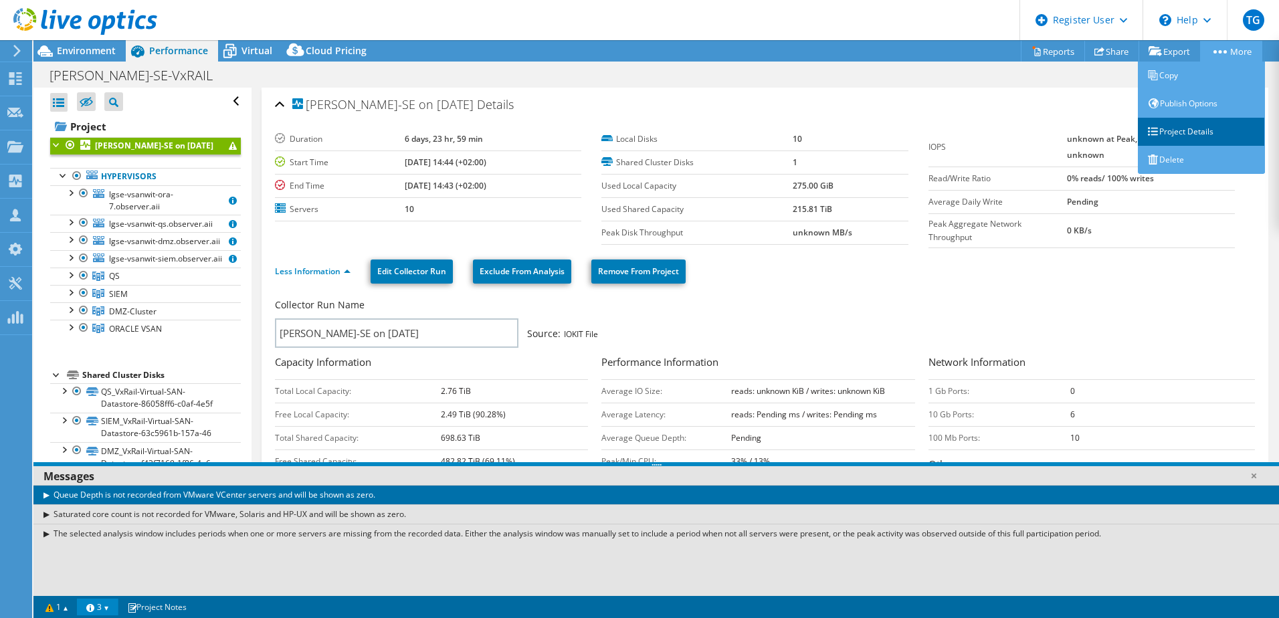
click at [1199, 125] on link "Project Details" at bounding box center [1201, 132] width 127 height 28
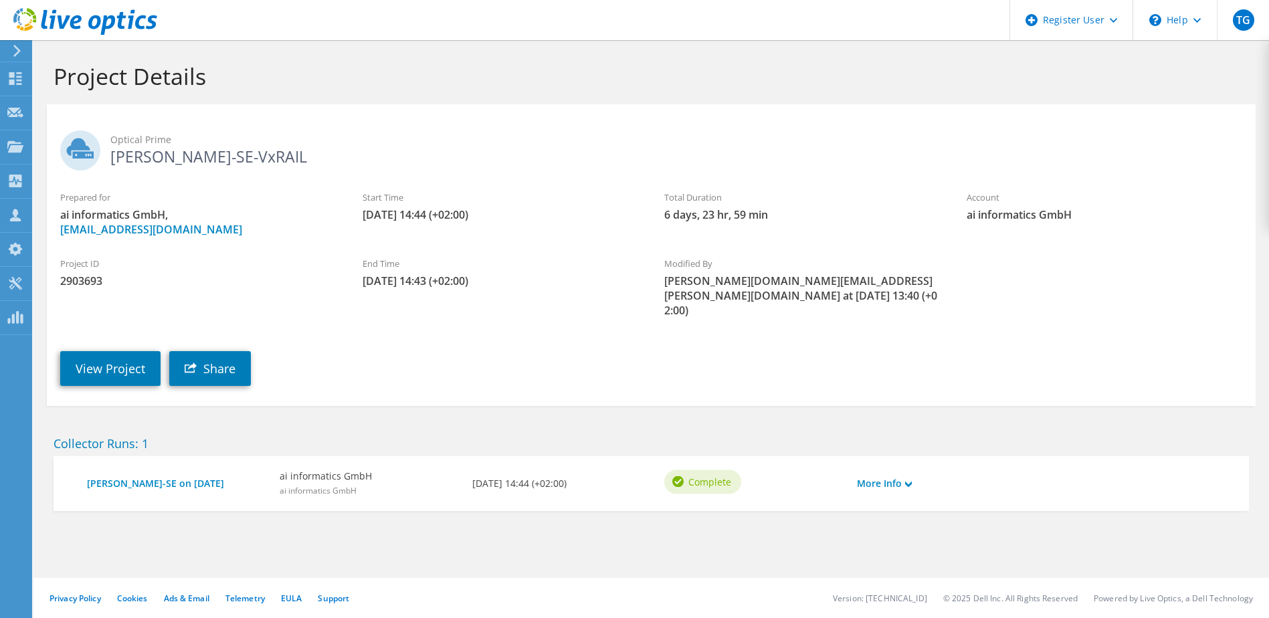
drag, startPoint x: 109, startPoint y: 212, endPoint x: 150, endPoint y: 211, distance: 40.8
click at [110, 212] on span "ai informatics GmbH, AIIMSServiceOperationsIS@aiinformatics.com" at bounding box center [198, 221] width 276 height 29
drag, startPoint x: 165, startPoint y: 212, endPoint x: 56, endPoint y: 212, distance: 108.4
click at [56, 212] on div "Prepared for ai informatics GmbH, AIIMSServiceOperationsIS@aiinformatics.com" at bounding box center [198, 214] width 302 height 60
drag, startPoint x: 56, startPoint y: 212, endPoint x: 75, endPoint y: 213, distance: 18.7
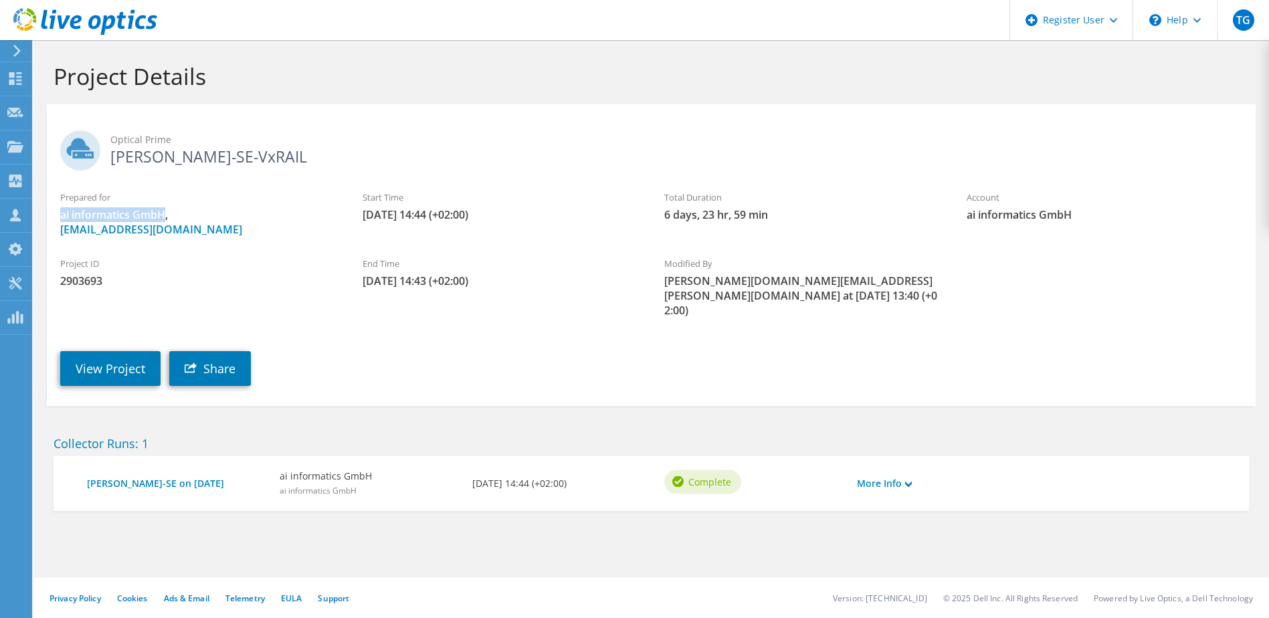
copy span "ai informatics GmbH"
click at [914, 470] on div "More Info" at bounding box center [898, 484] width 96 height 28
click at [912, 481] on use at bounding box center [908, 484] width 7 height 6
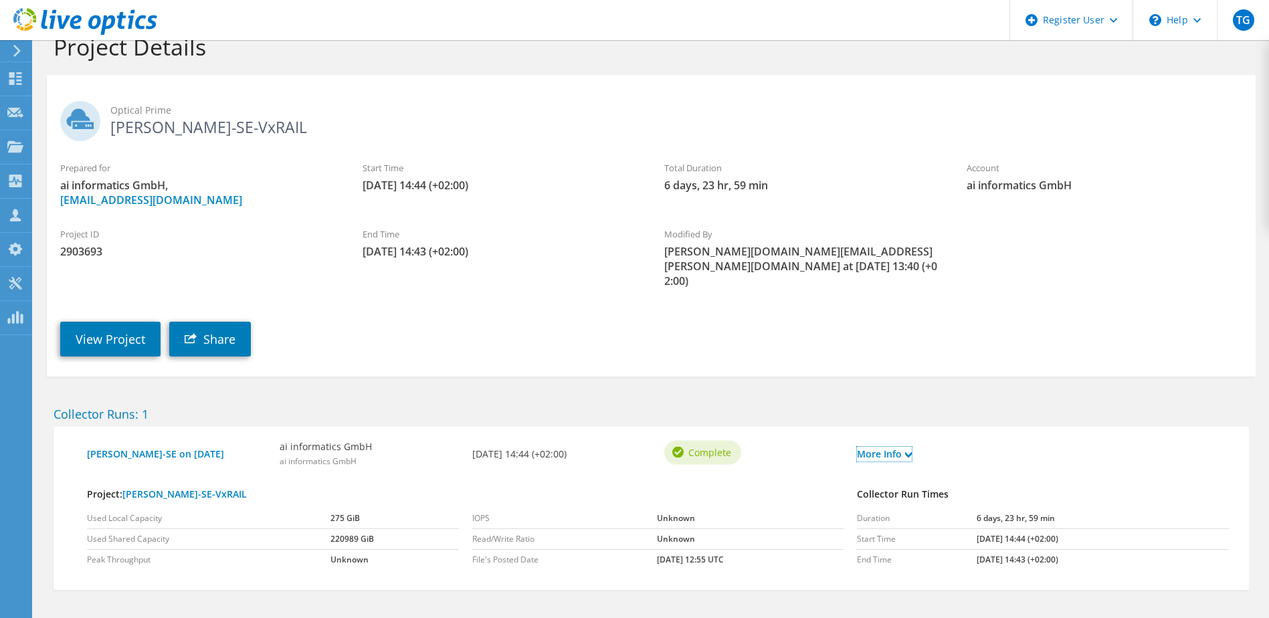
scroll to position [52, 0]
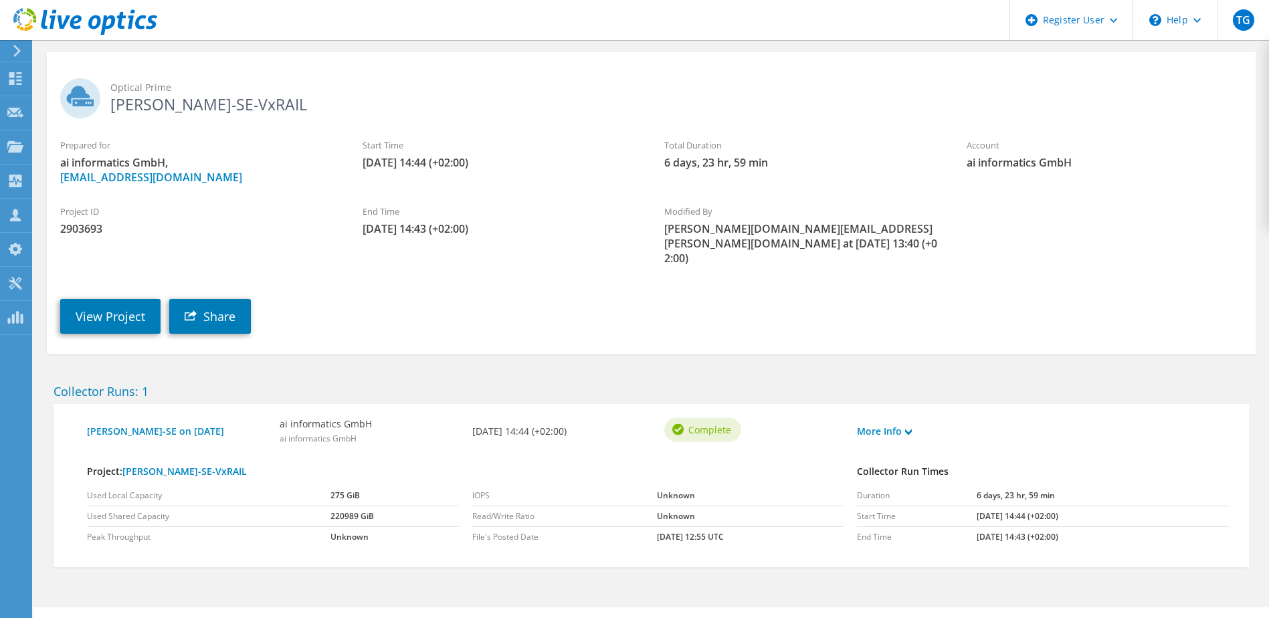
click at [1023, 272] on div "View Project Share" at bounding box center [664, 306] width 1235 height 68
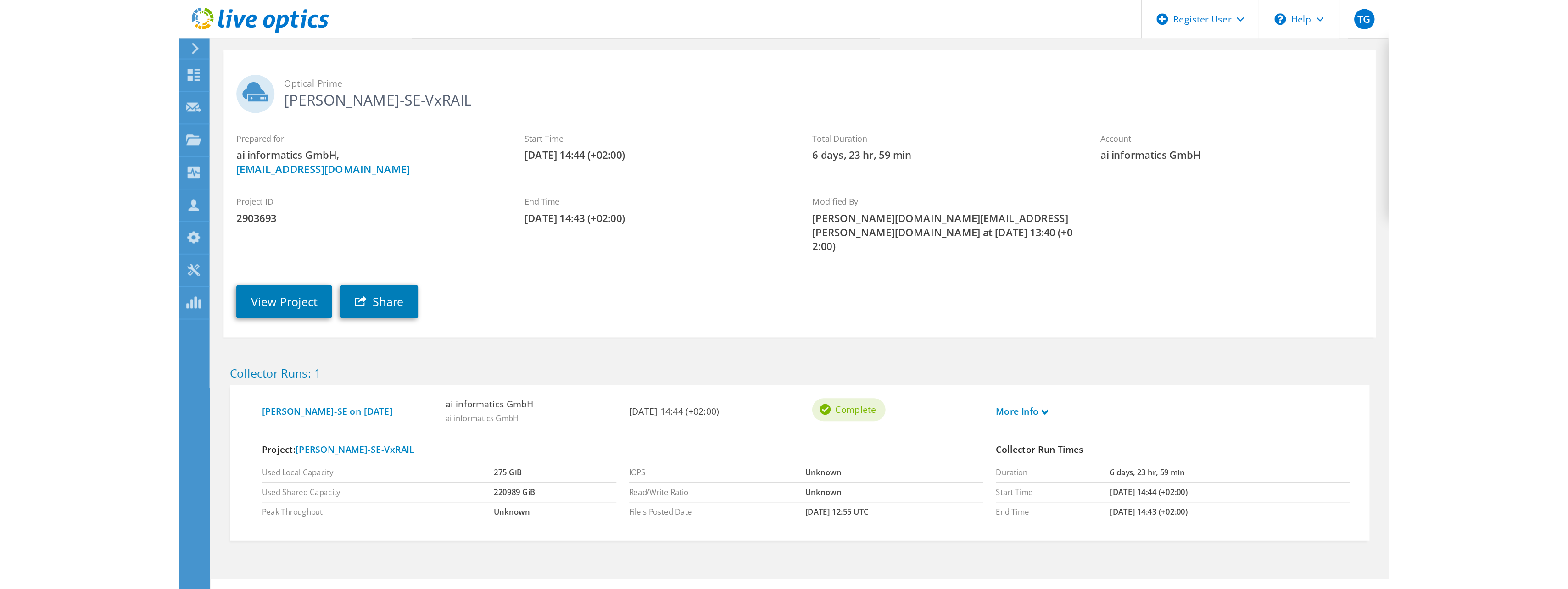
scroll to position [0, 0]
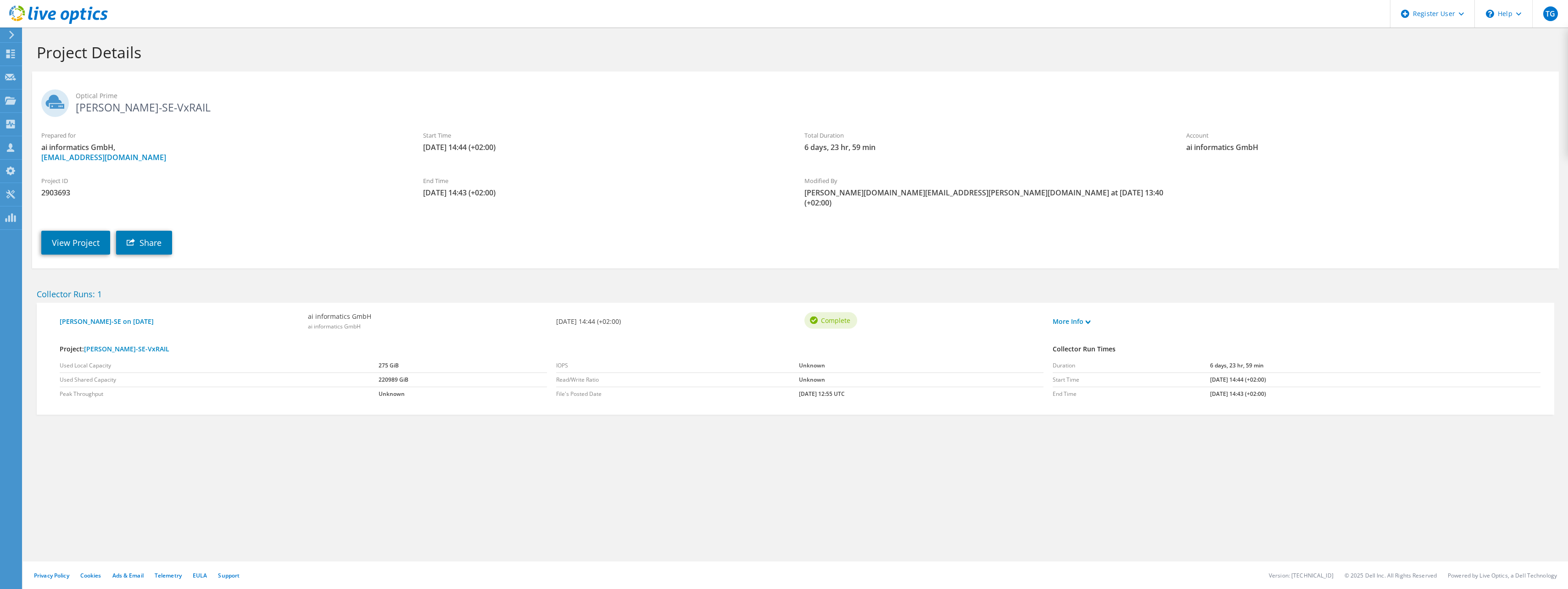
click at [252, 213] on div "View Project Share" at bounding box center [805, 236] width 1545 height 47
click at [133, 344] on link "[PERSON_NAME]-SE-VxRAIL" at bounding box center [126, 348] width 85 height 9
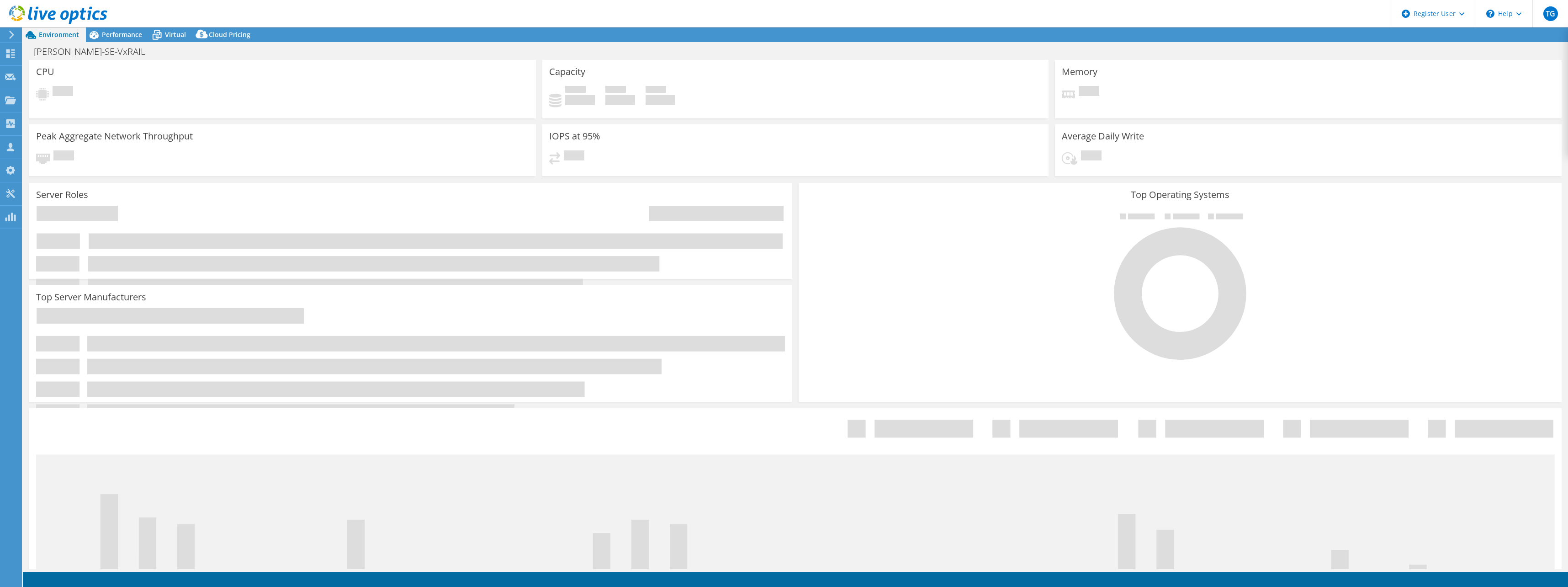
select select "EUFrankfurt"
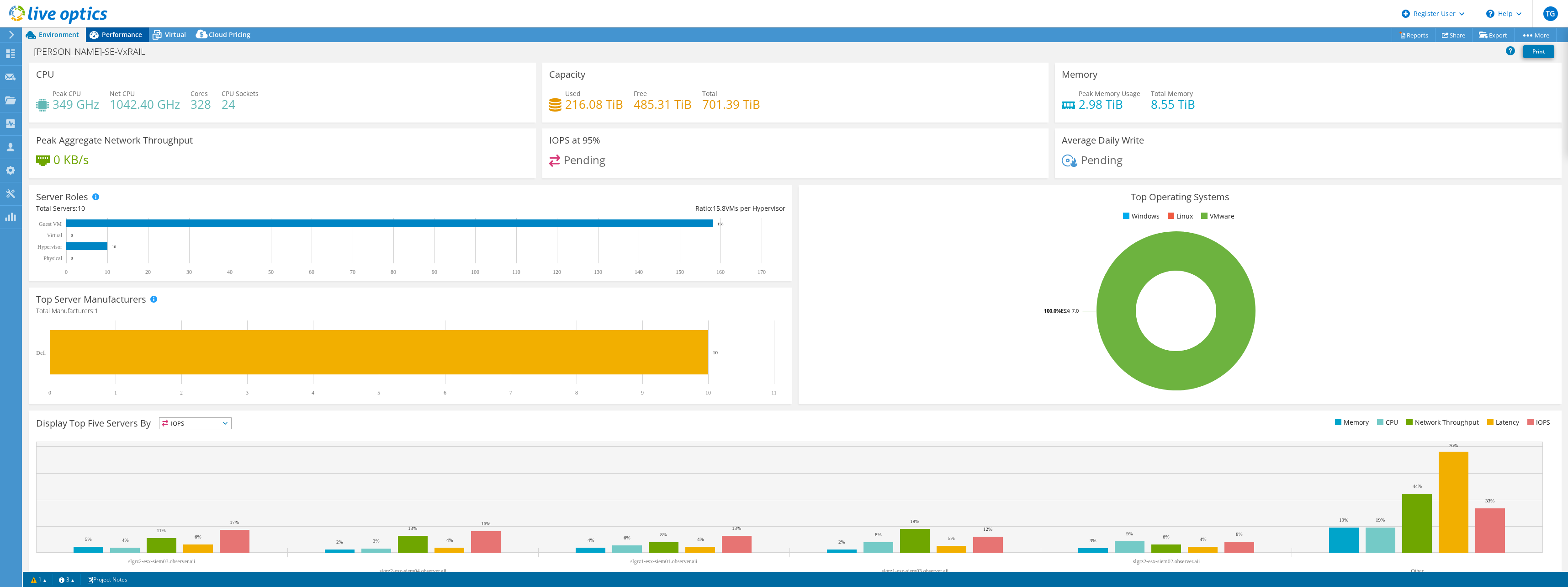
click at [126, 33] on span "Performance" at bounding box center [122, 34] width 40 height 9
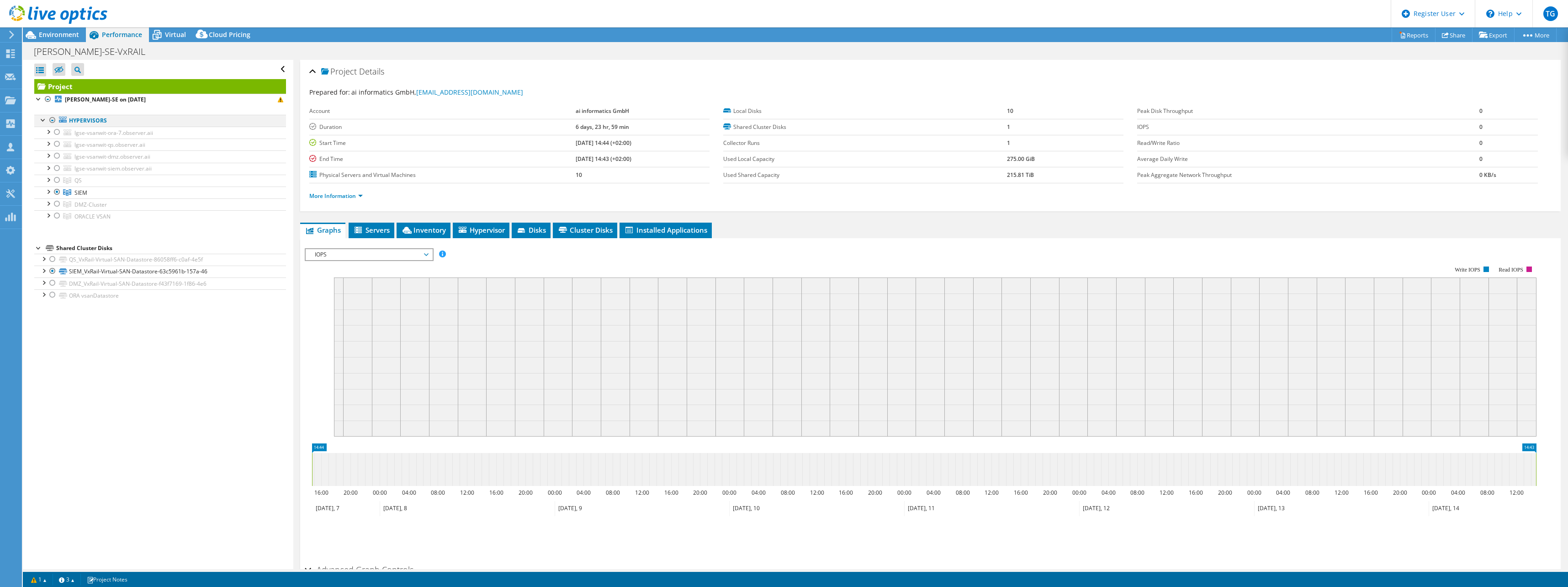
click at [51, 120] on div at bounding box center [52, 120] width 9 height 11
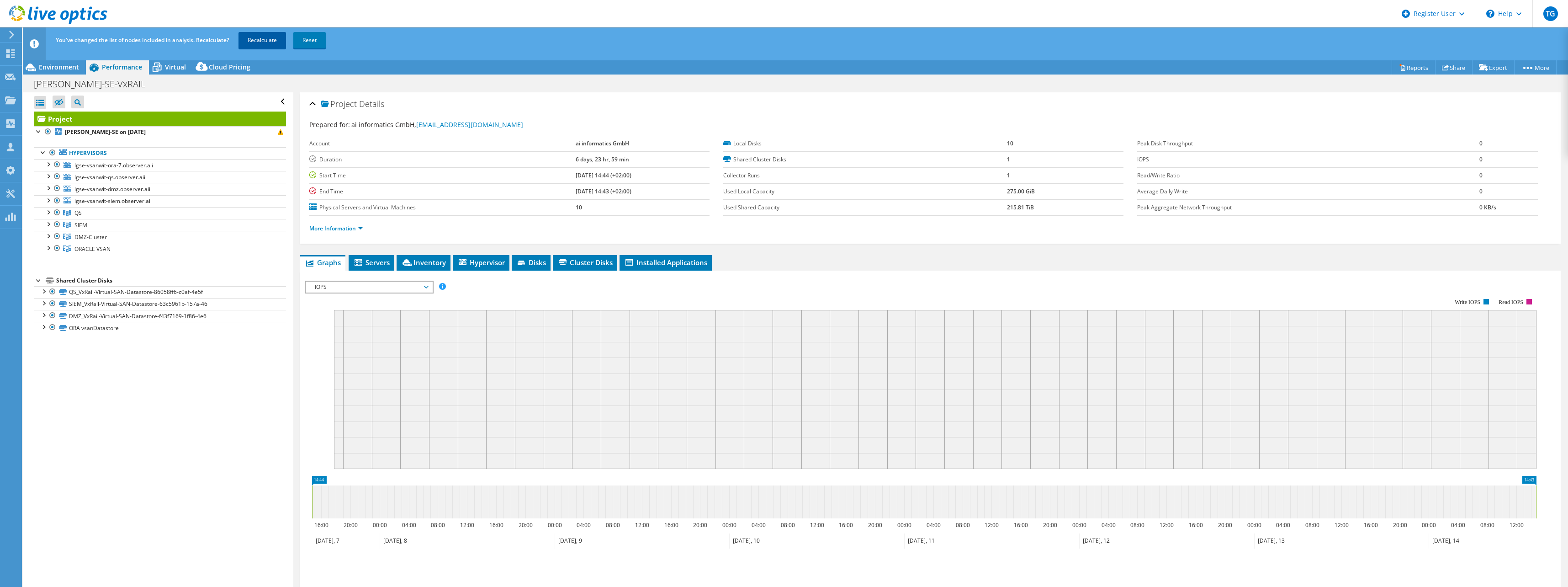
click at [266, 38] on link "Recalculate" at bounding box center [262, 40] width 48 height 16
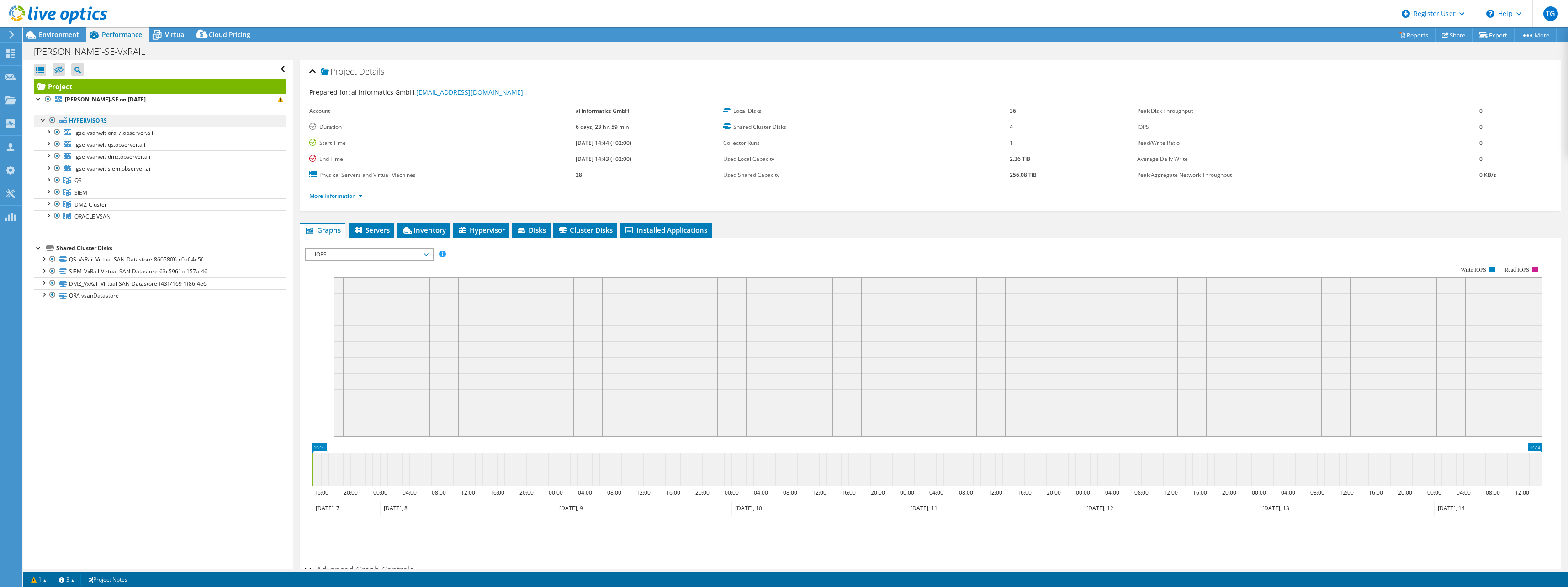
click at [98, 124] on link "Hypervisors" at bounding box center [160, 120] width 252 height 12
click at [100, 100] on b "[PERSON_NAME]-SE on [DATE]" at bounding box center [105, 99] width 81 height 8
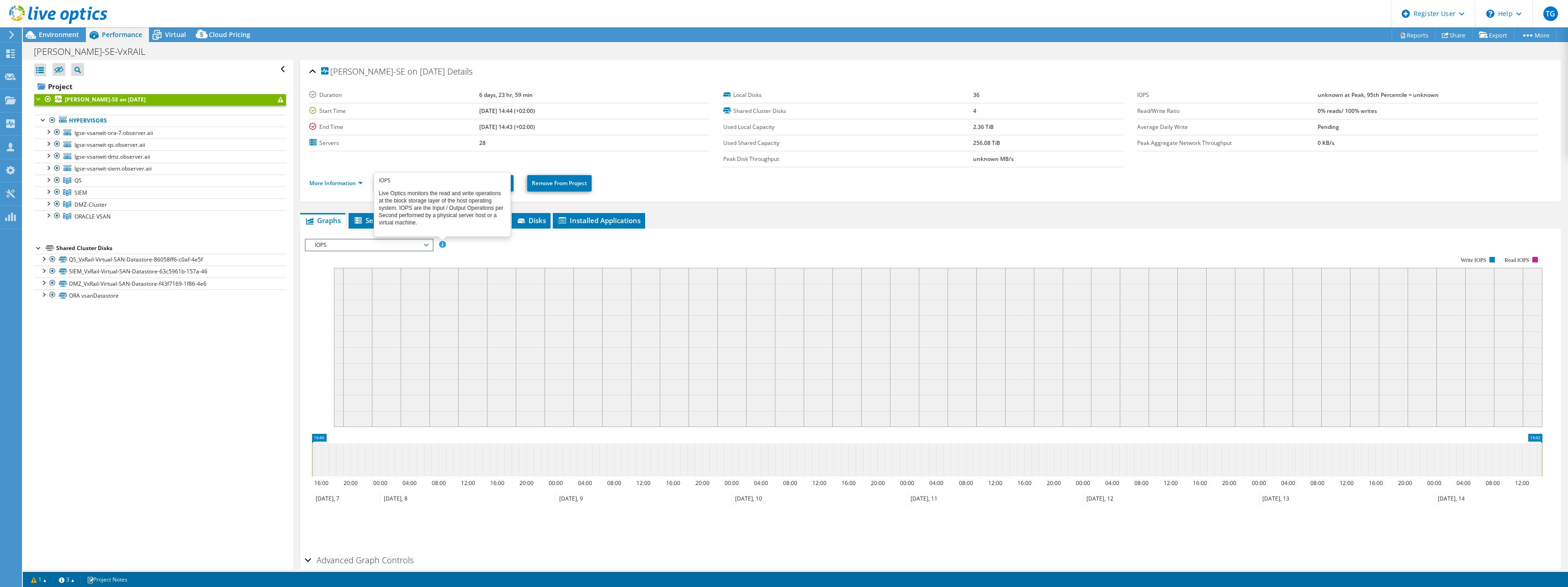
click at [443, 245] on span at bounding box center [442, 243] width 6 height 6
click at [500, 247] on rect at bounding box center [924, 336] width 1238 height 183
click at [408, 241] on span "IOPS" at bounding box center [369, 245] width 118 height 11
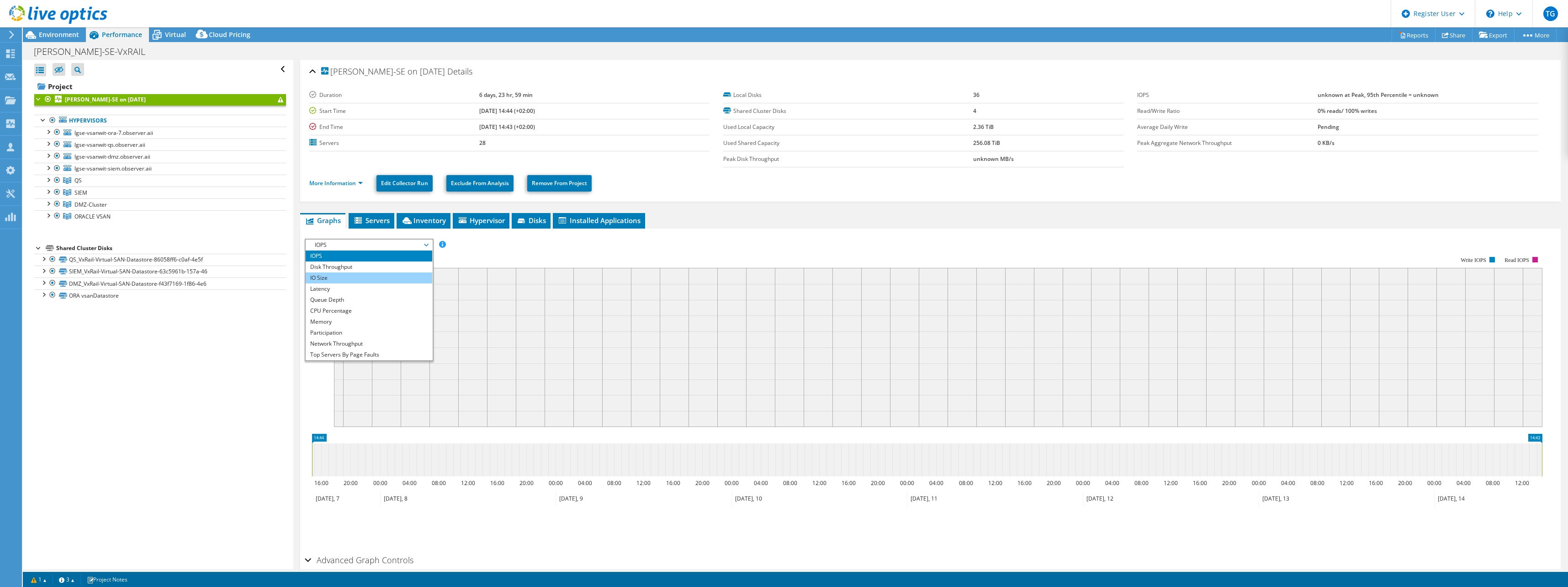
click at [383, 278] on li "IO Size" at bounding box center [368, 278] width 126 height 11
click at [360, 182] on link "More Information" at bounding box center [336, 182] width 53 height 8
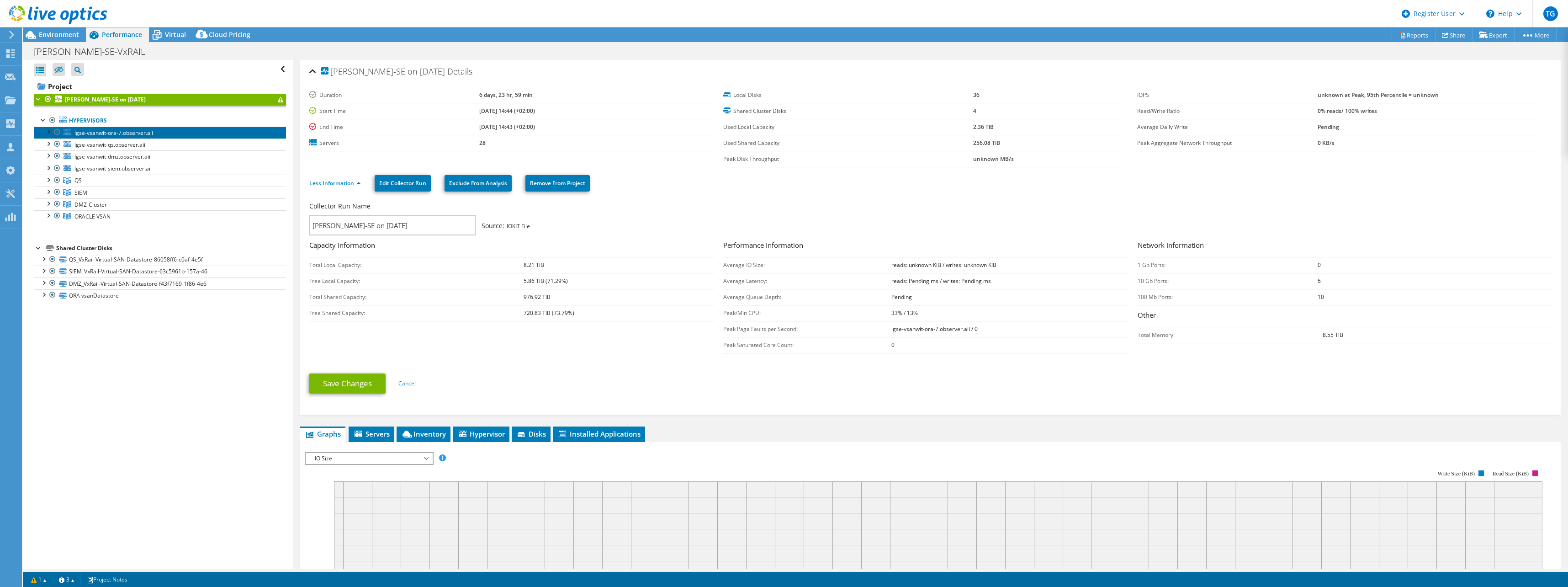
click at [97, 130] on span "lgse-vsanwit-ora-7.observer.aii" at bounding box center [113, 133] width 79 height 8
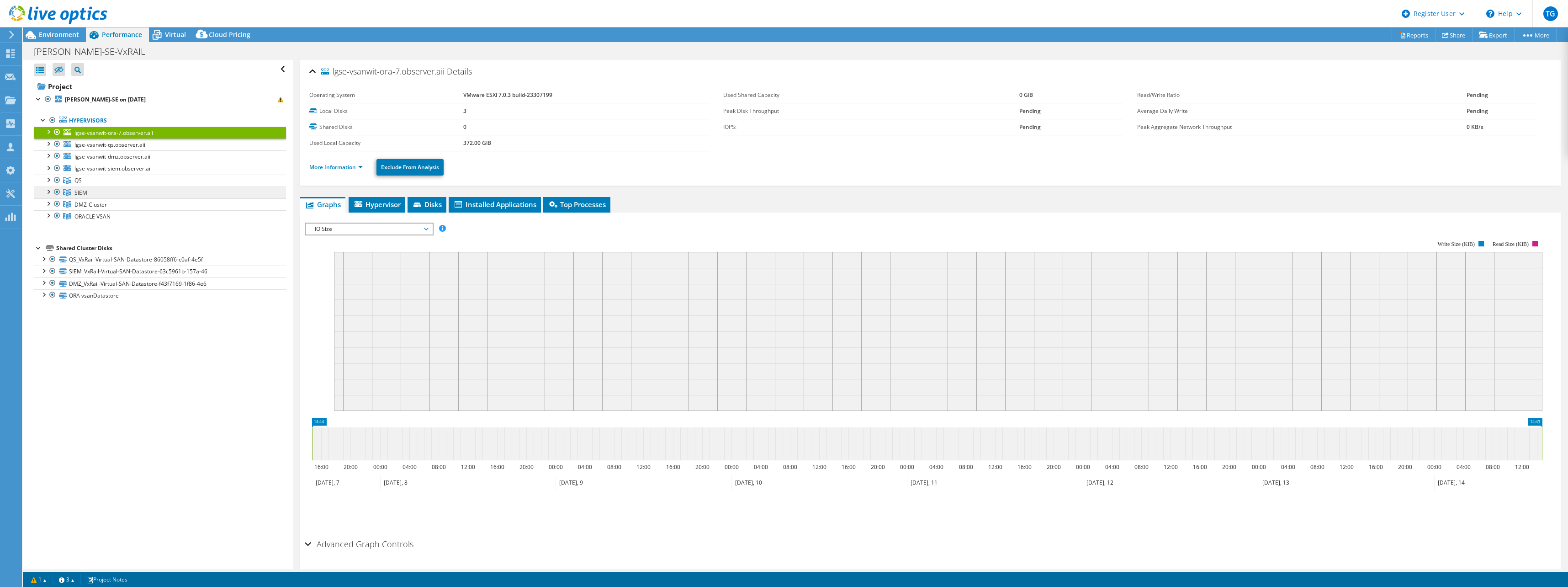
click at [82, 185] on span "SIEM" at bounding box center [78, 180] width 8 height 8
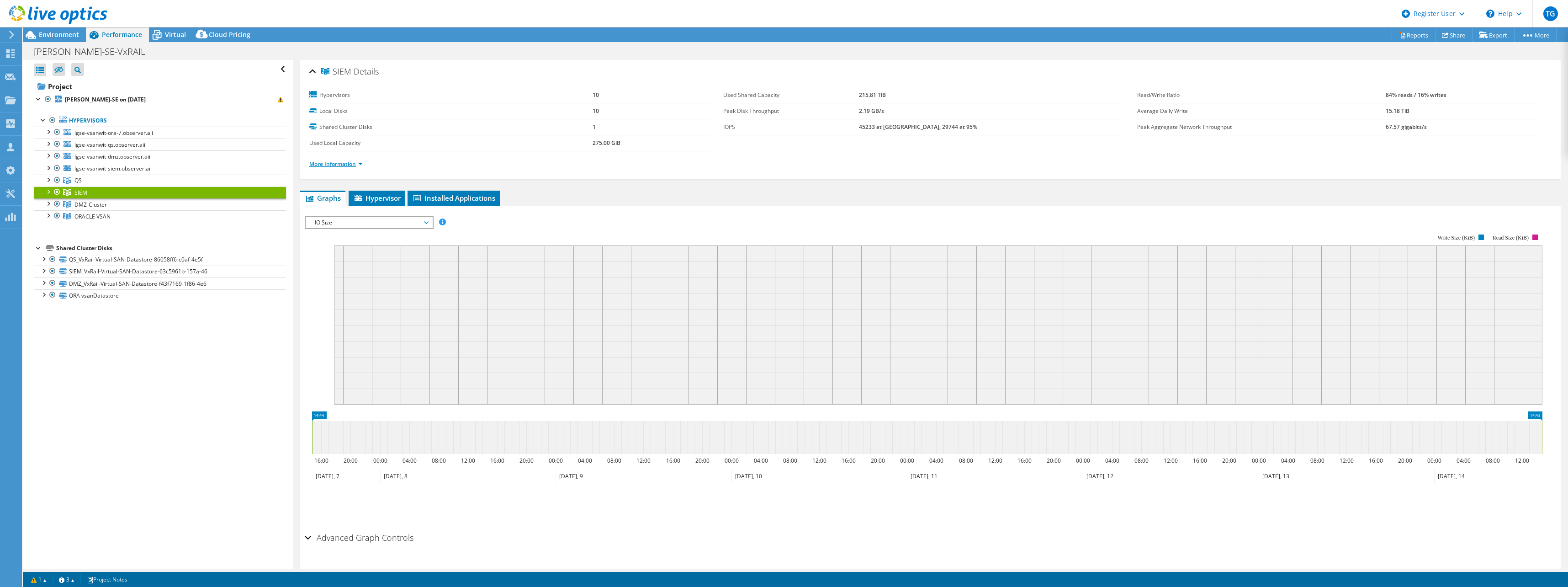
click at [360, 165] on link "More Information" at bounding box center [336, 163] width 53 height 8
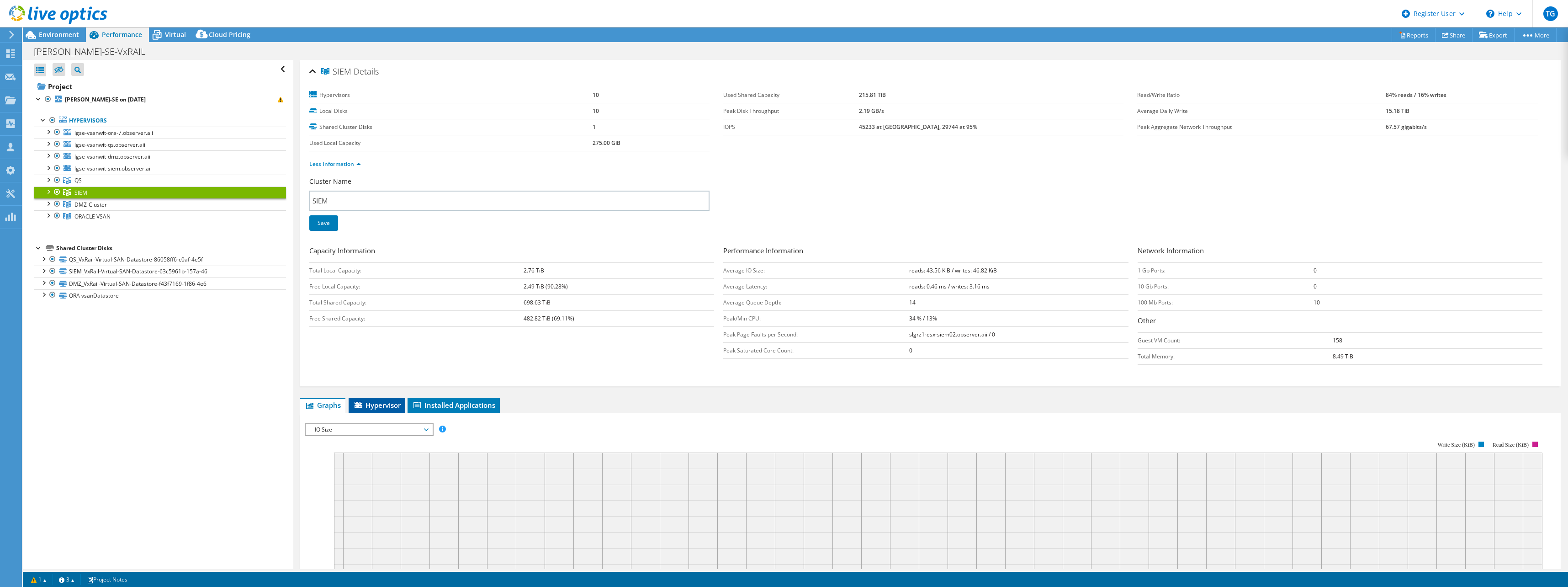
click at [386, 403] on span "Hypervisor" at bounding box center [377, 405] width 48 height 9
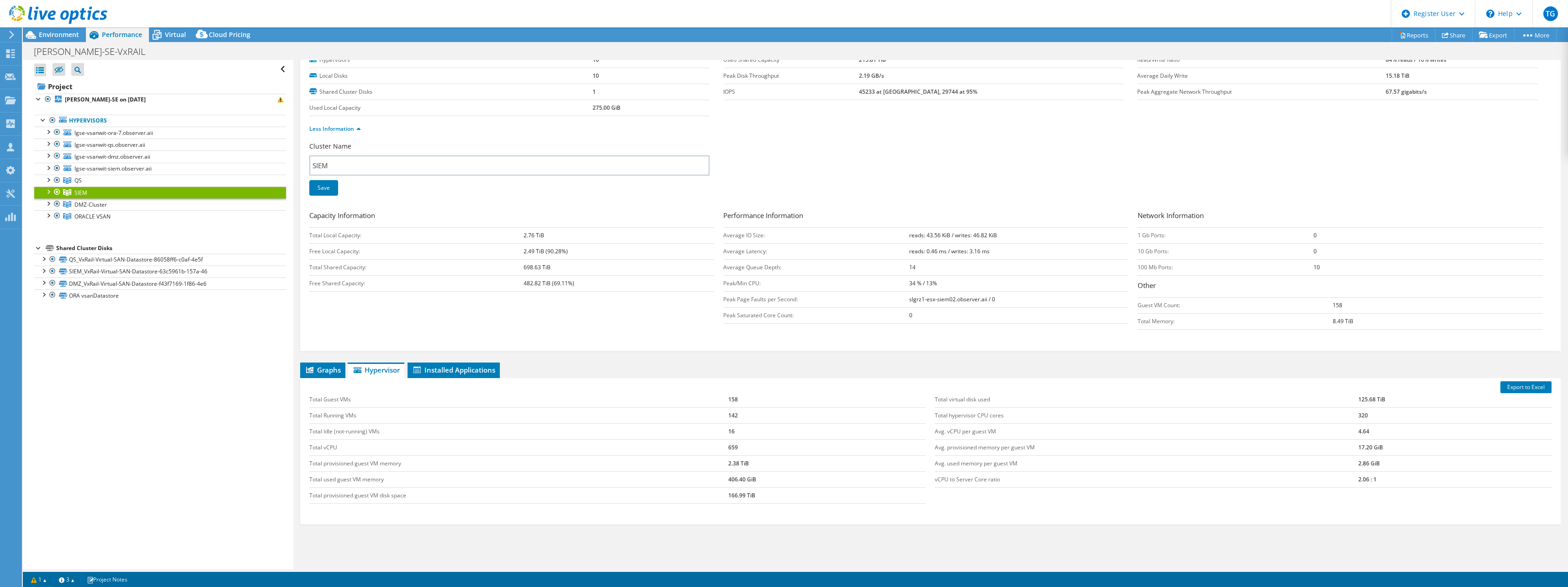
scroll to position [73, 0]
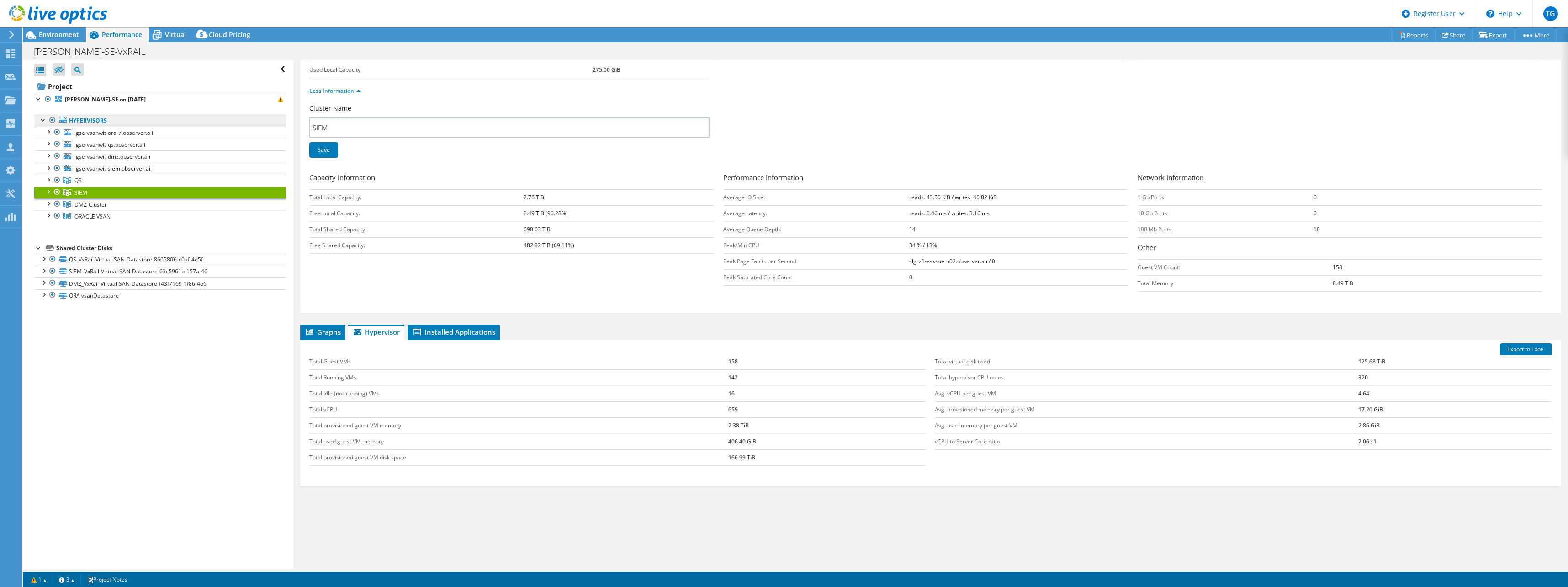
click at [83, 121] on link "Hypervisors" at bounding box center [160, 120] width 252 height 12
click at [92, 98] on b "[PERSON_NAME]-SE on [DATE]" at bounding box center [105, 99] width 81 height 8
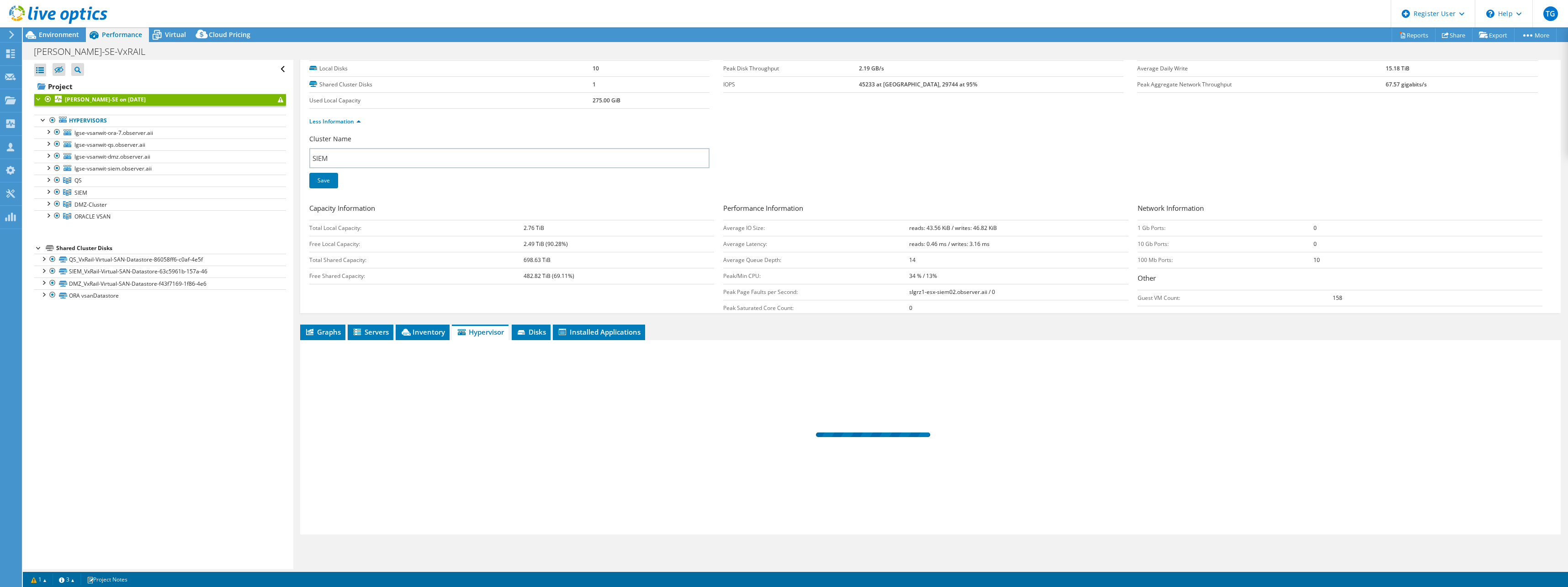
scroll to position [0, 0]
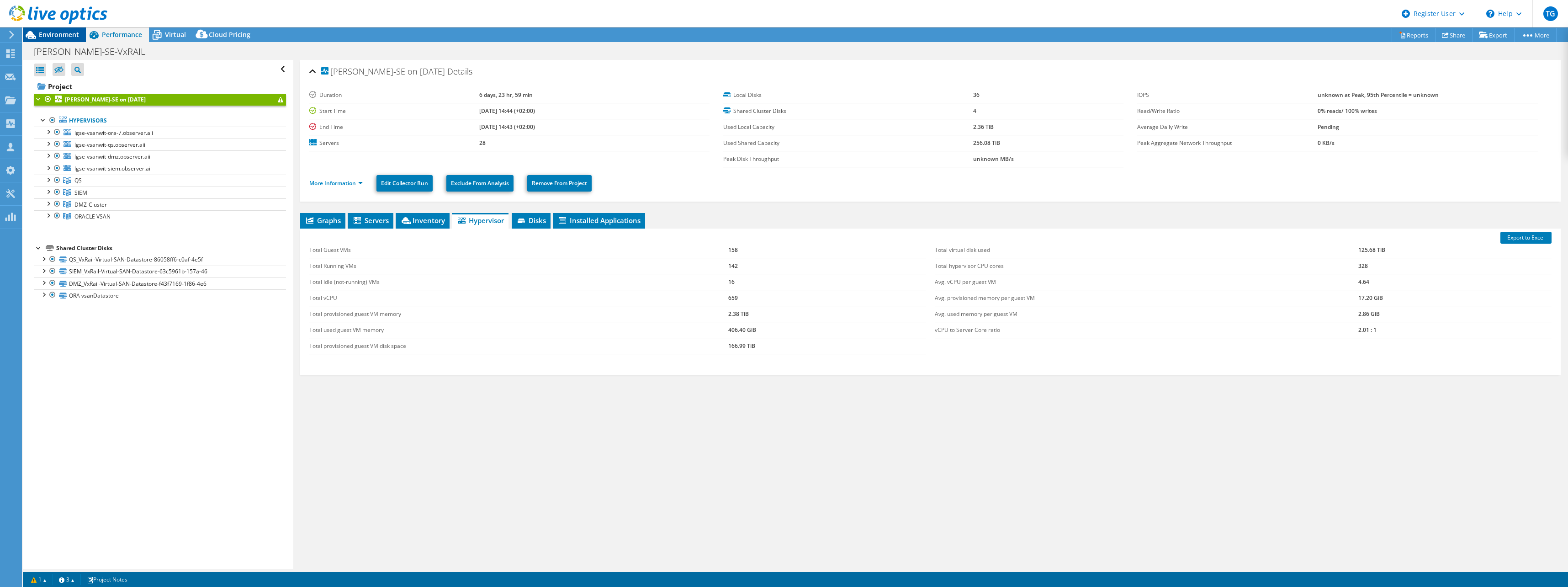
click at [54, 33] on span "Environment" at bounding box center [59, 34] width 40 height 9
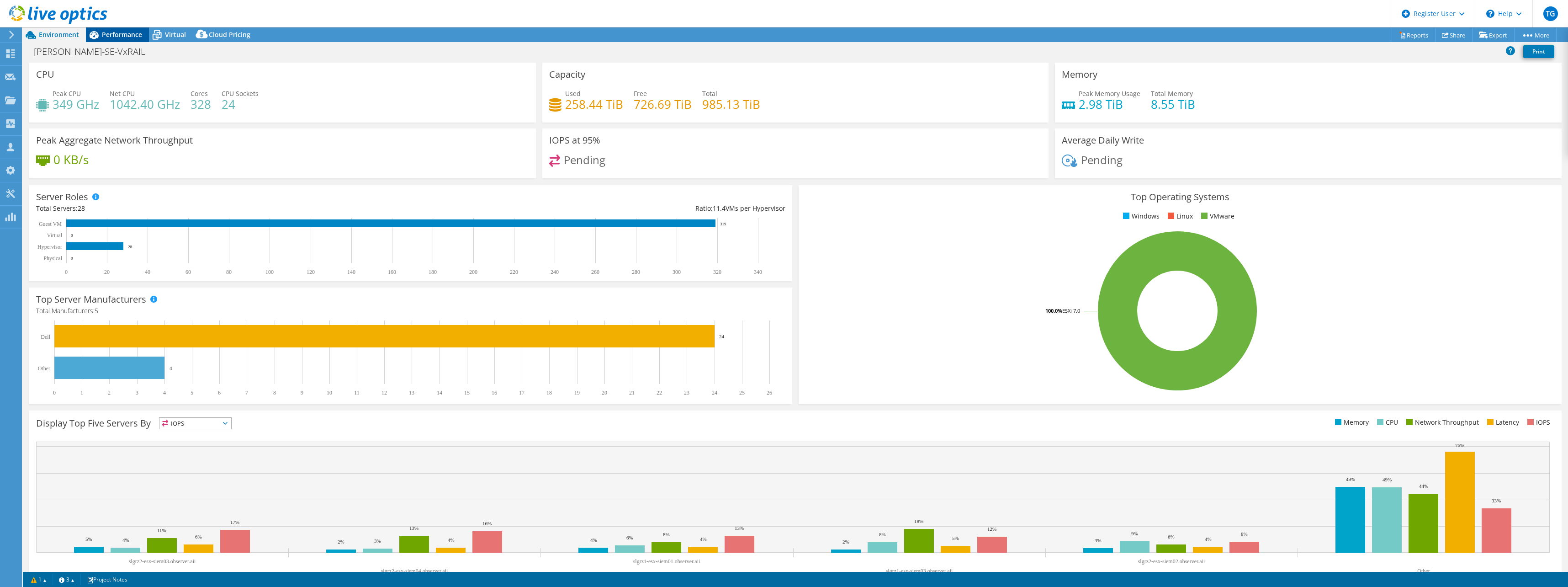
click at [113, 31] on span "Performance" at bounding box center [122, 34] width 40 height 9
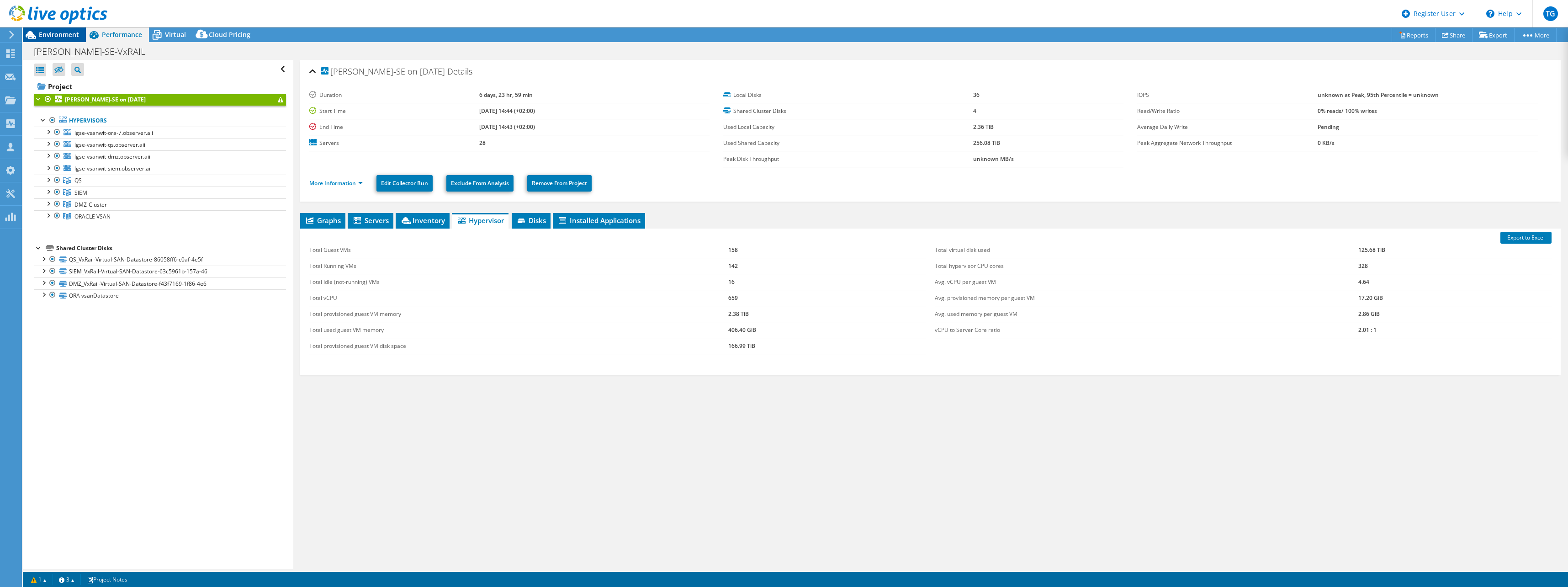
click at [70, 32] on span "Environment" at bounding box center [59, 34] width 40 height 9
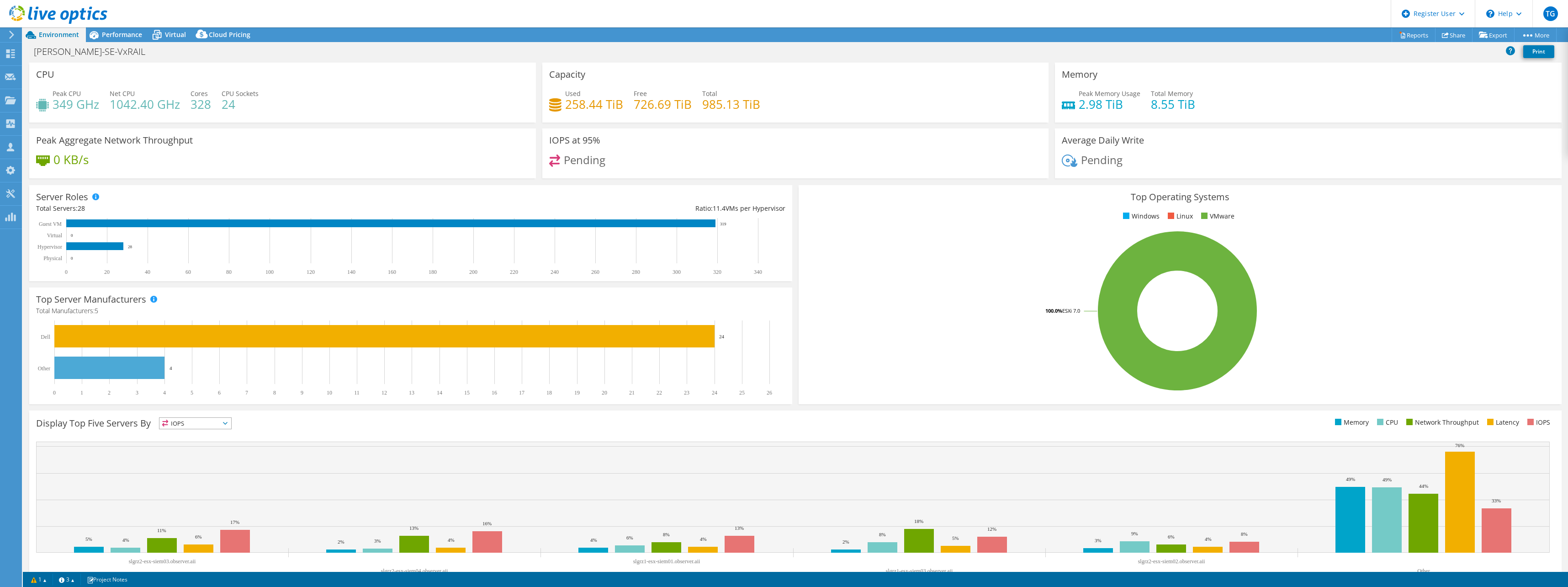
click at [200, 109] on h4 "328" at bounding box center [201, 104] width 20 height 10
click at [1538, 35] on link "More" at bounding box center [1536, 35] width 42 height 14
click at [1513, 87] on link "Project Details" at bounding box center [1515, 90] width 87 height 19
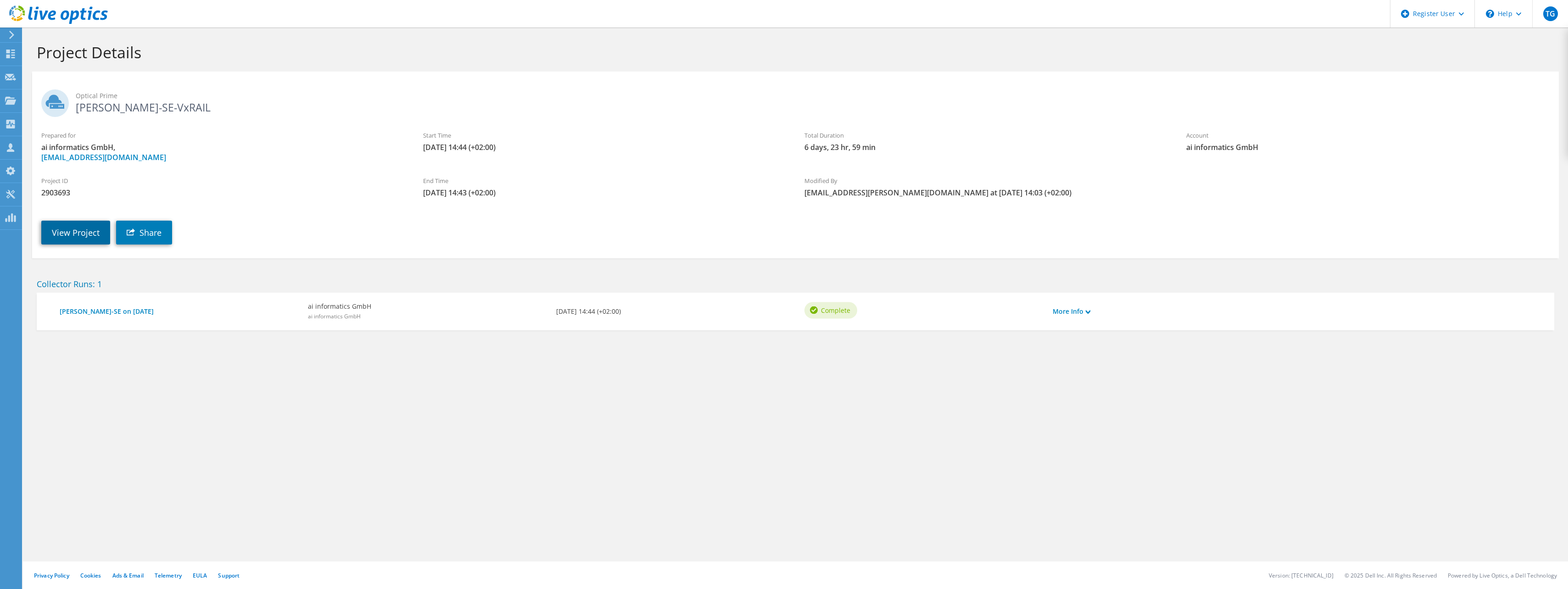
click at [83, 236] on link "View Project" at bounding box center [75, 232] width 69 height 24
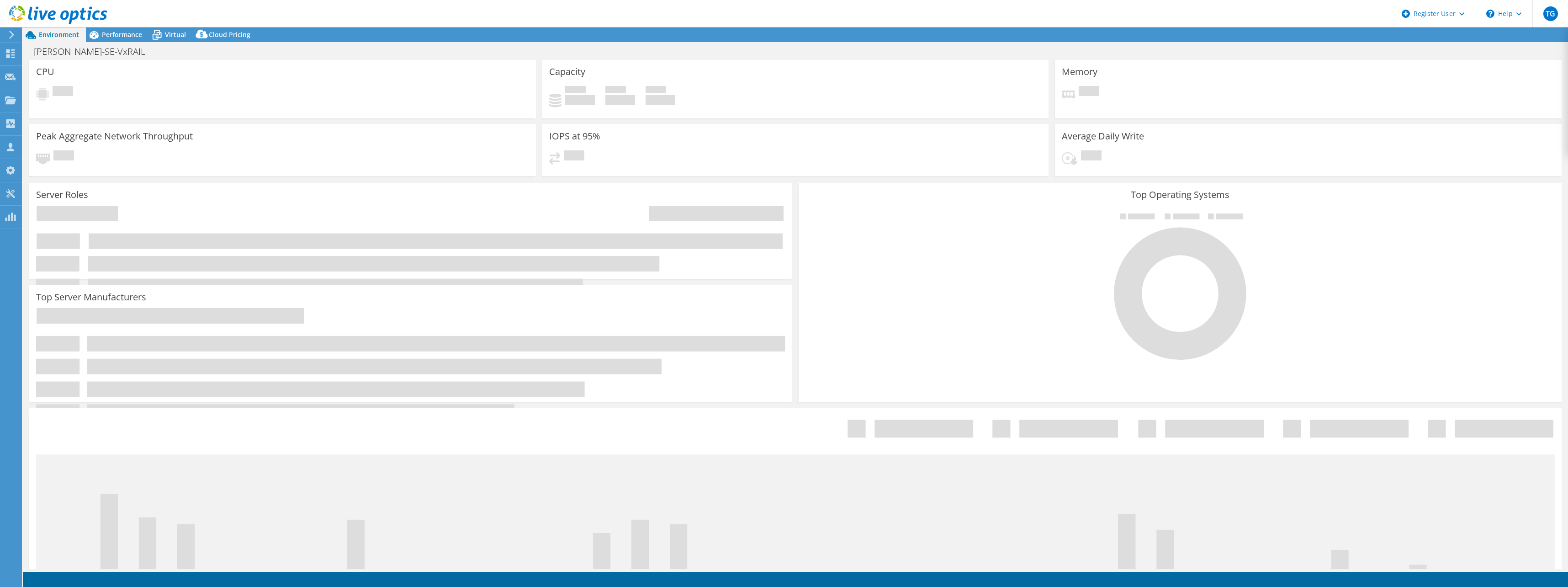
select select "EUFrankfurt"
select select "USD"
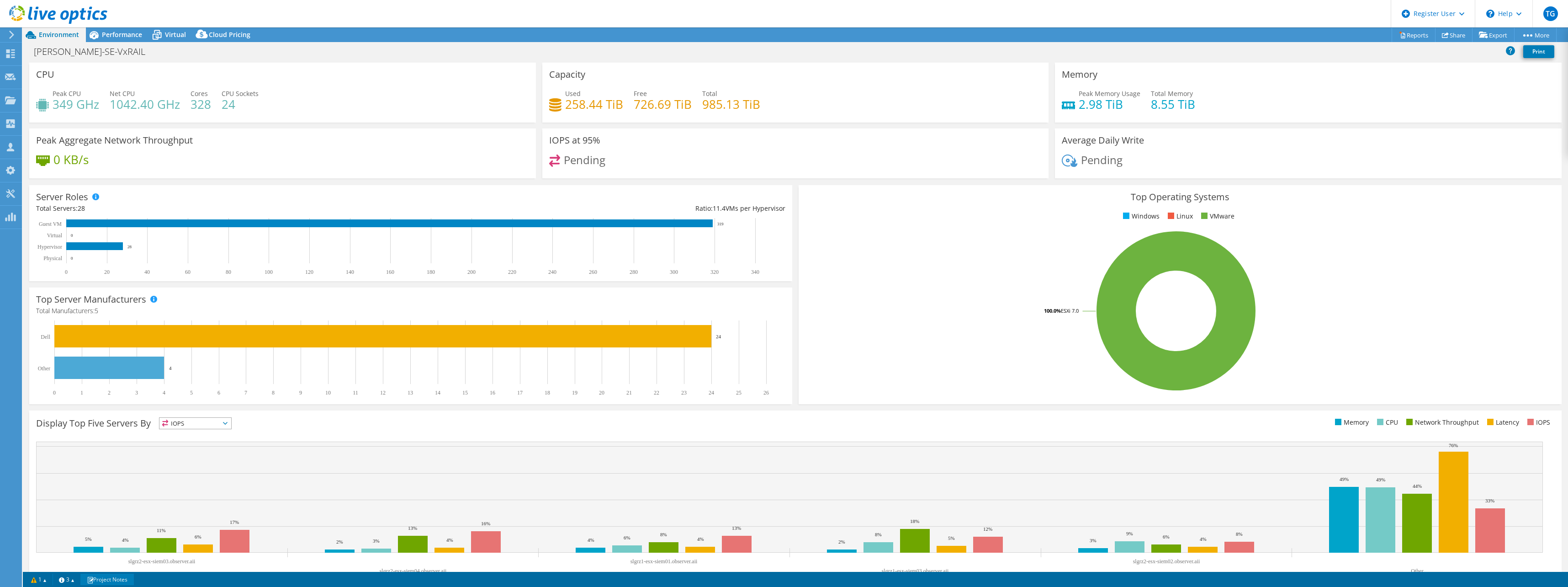
click at [111, 580] on link "Project Notes" at bounding box center [107, 579] width 53 height 12
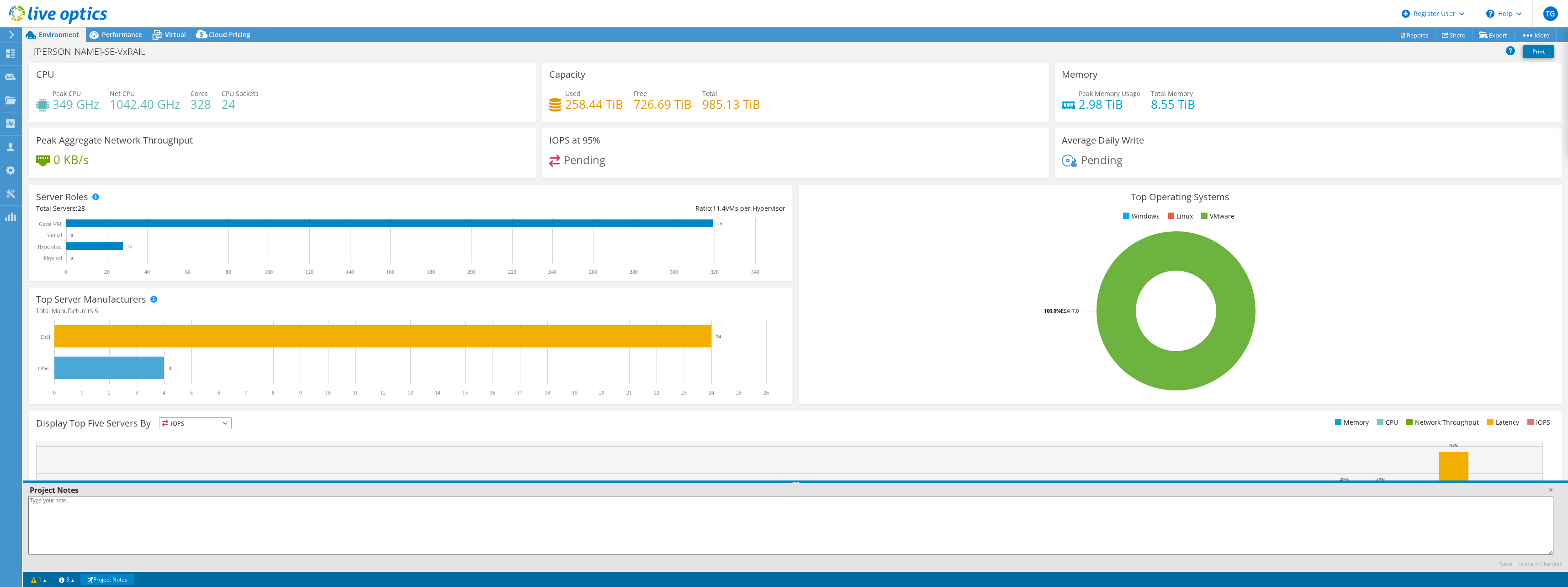
click at [111, 580] on link "Project Notes" at bounding box center [107, 579] width 53 height 12
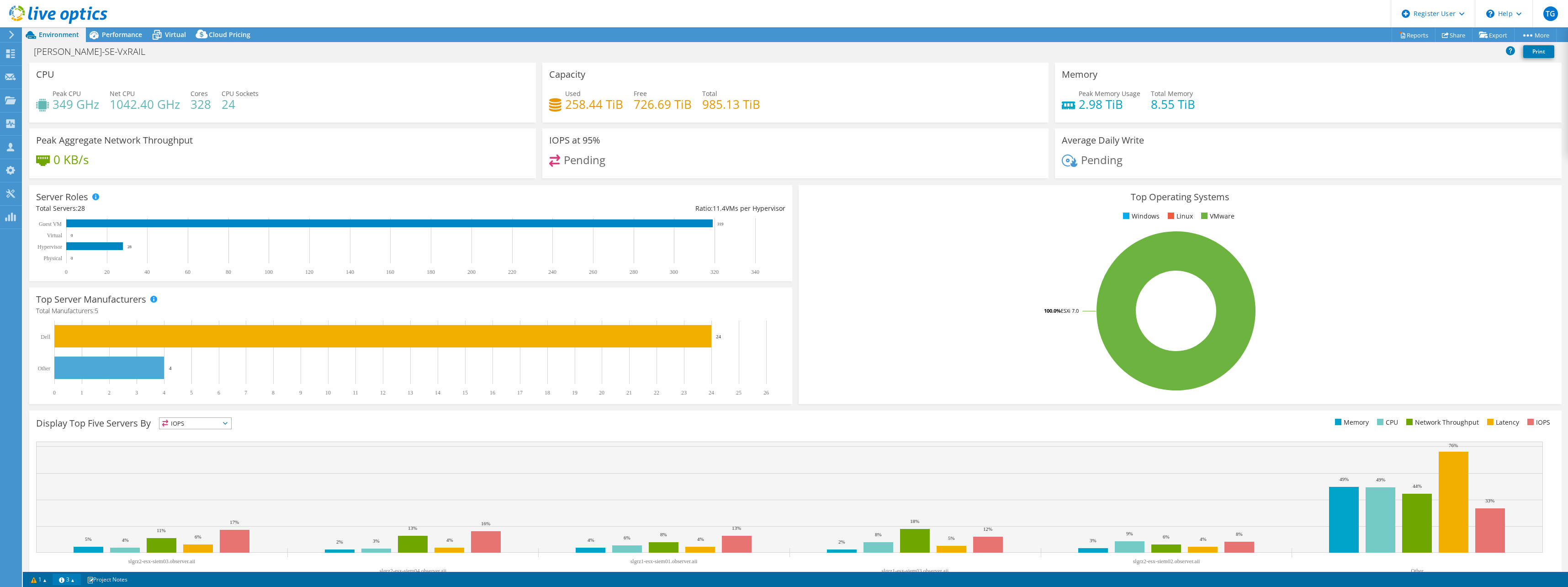
click at [77, 580] on link "3" at bounding box center [66, 579] width 28 height 12
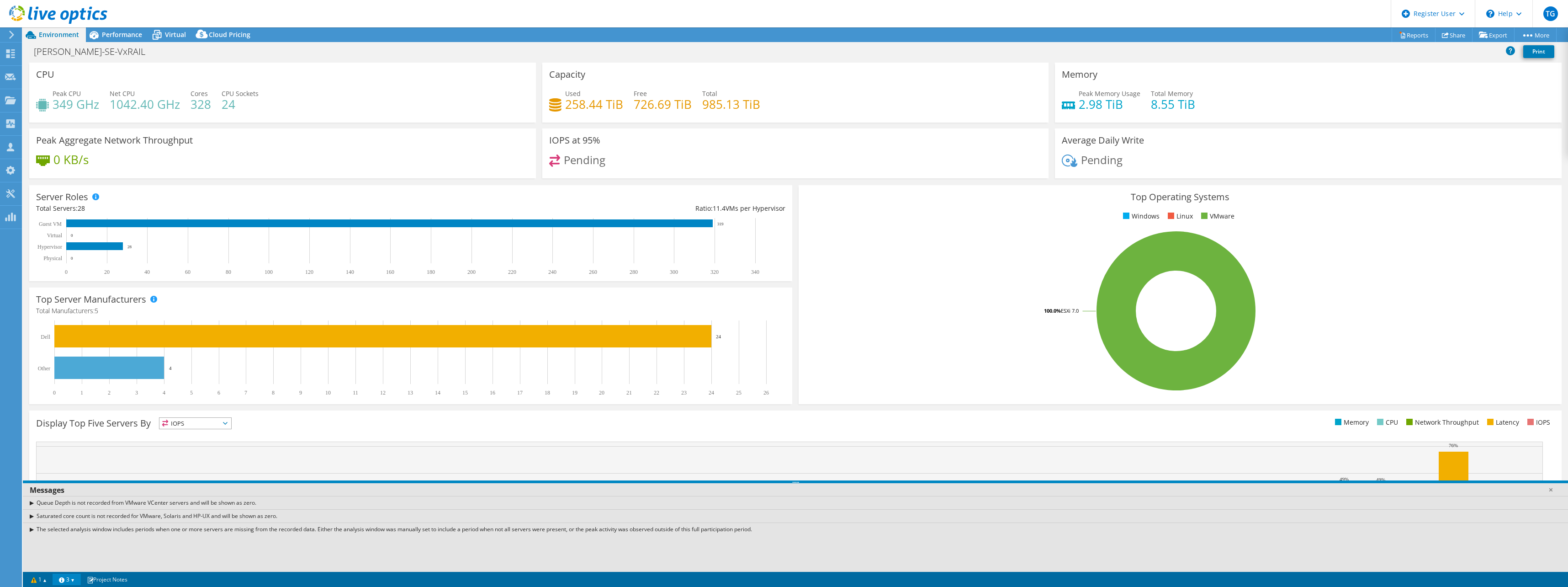
click at [77, 580] on link "3" at bounding box center [66, 579] width 28 height 12
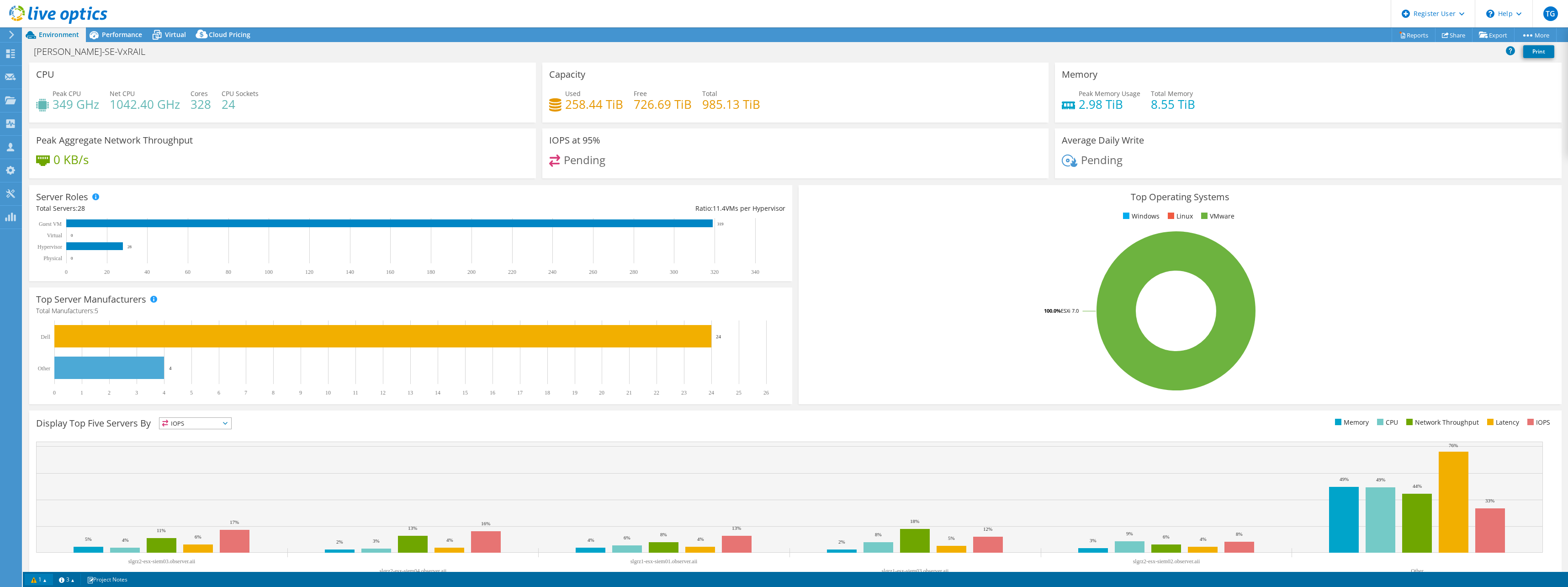
click at [46, 577] on link "1" at bounding box center [38, 579] width 28 height 12
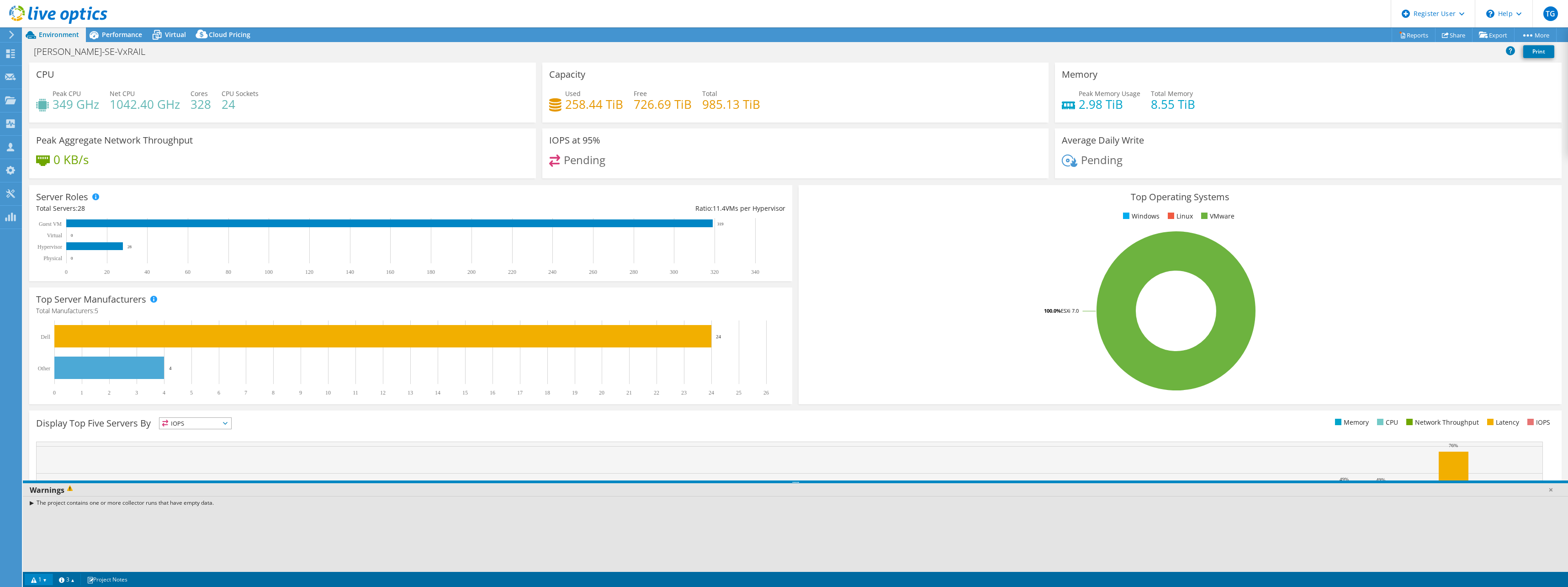
click at [46, 577] on link "1" at bounding box center [38, 579] width 28 height 12
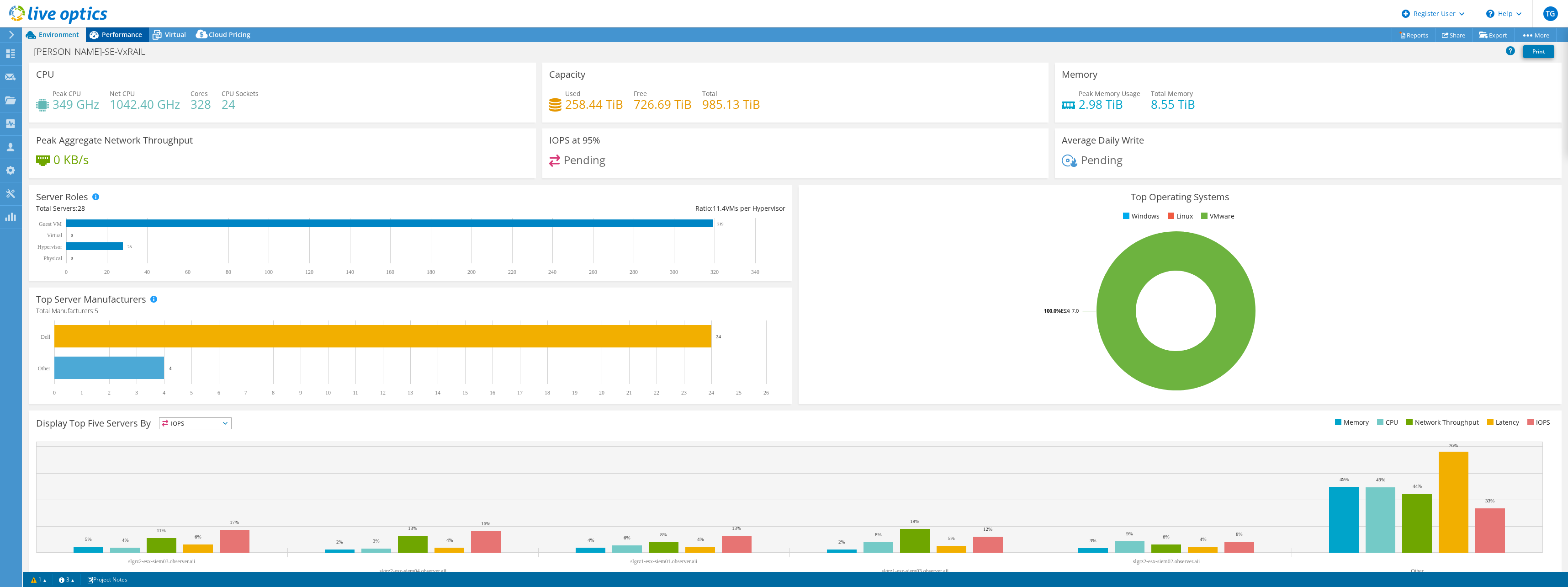
click at [128, 37] on span "Performance" at bounding box center [122, 34] width 40 height 9
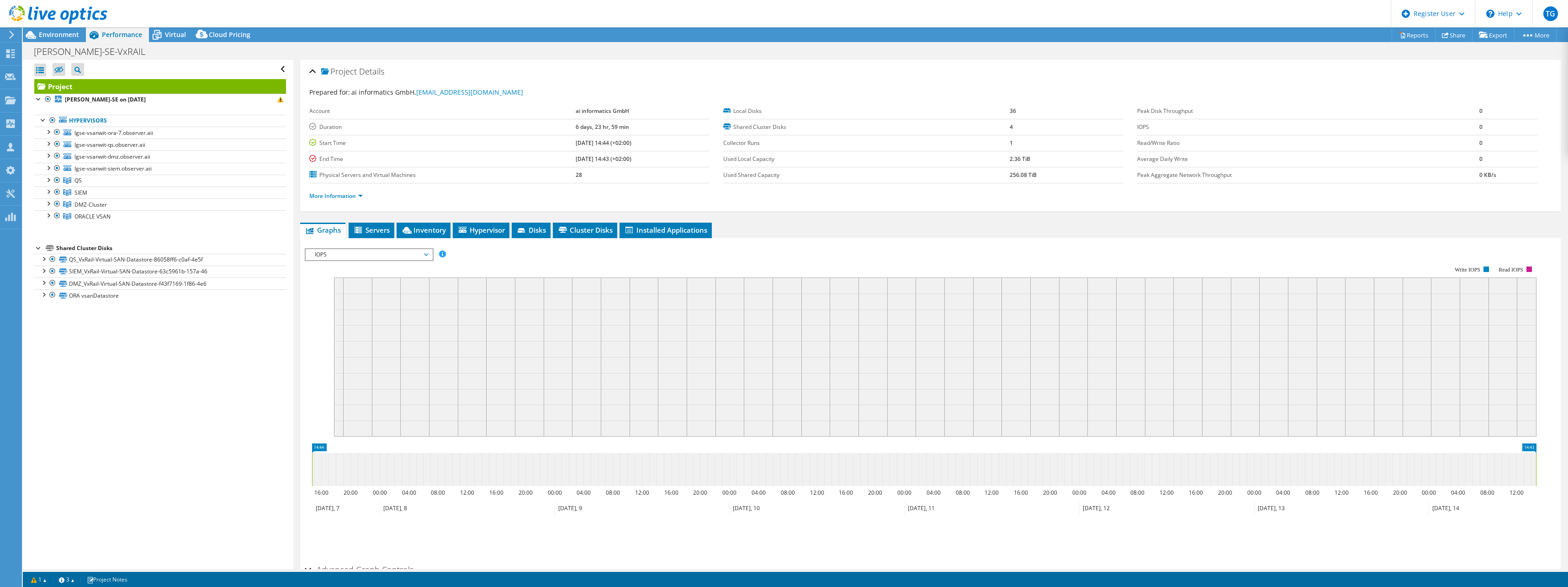
click at [257, 370] on div "Open All Close All Hide Excluded Nodes Project Tree Filter" at bounding box center [157, 314] width 270 height 509
click at [373, 234] on span "Servers" at bounding box center [372, 230] width 37 height 9
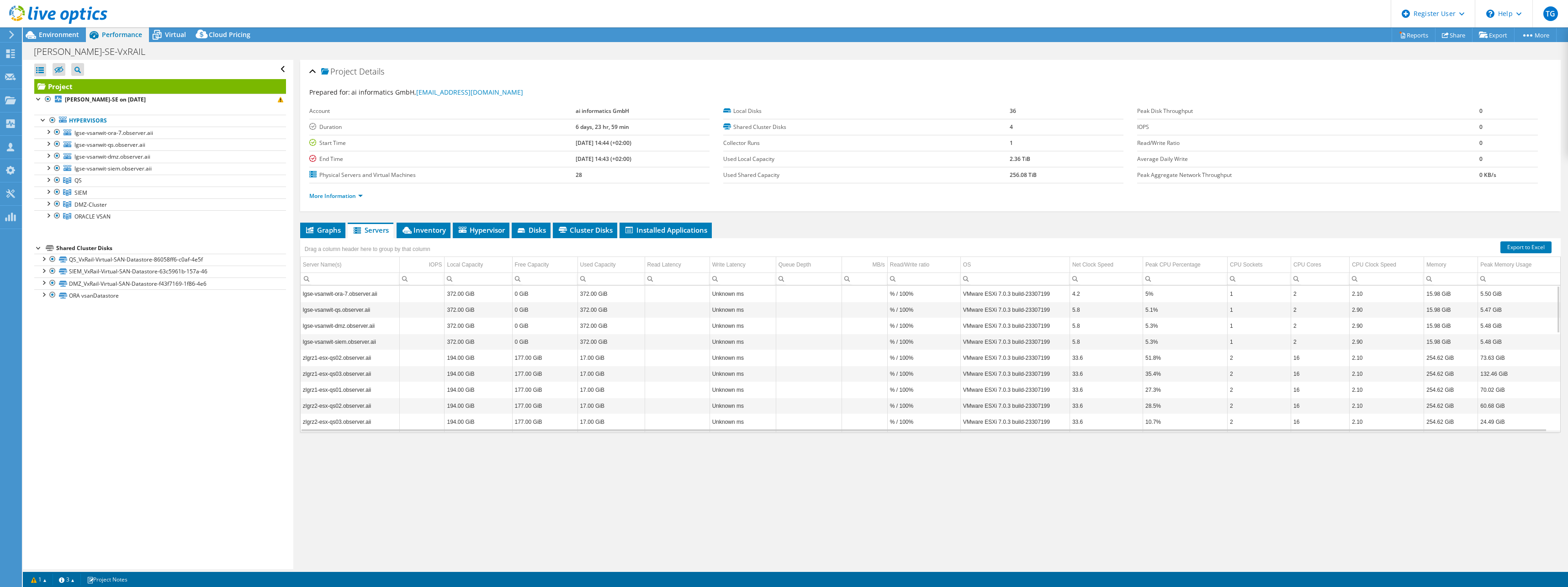
click at [193, 386] on div "Open All Close All Hide Excluded Nodes Project Tree Filter" at bounding box center [157, 314] width 270 height 509
